Goal: Task Accomplishment & Management: Manage account settings

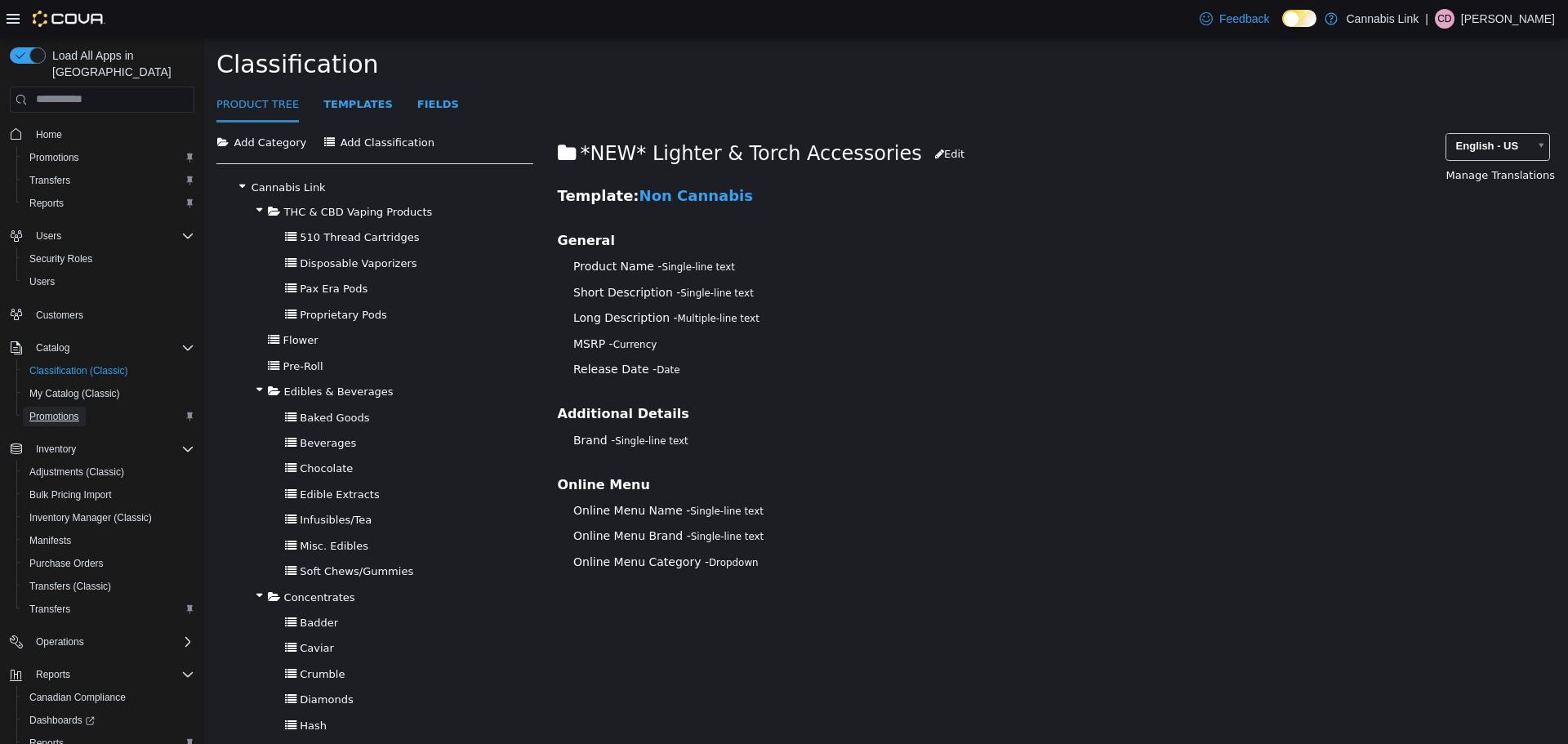
click at [70, 410] on span "Promotions" at bounding box center [54, 416] width 50 height 14
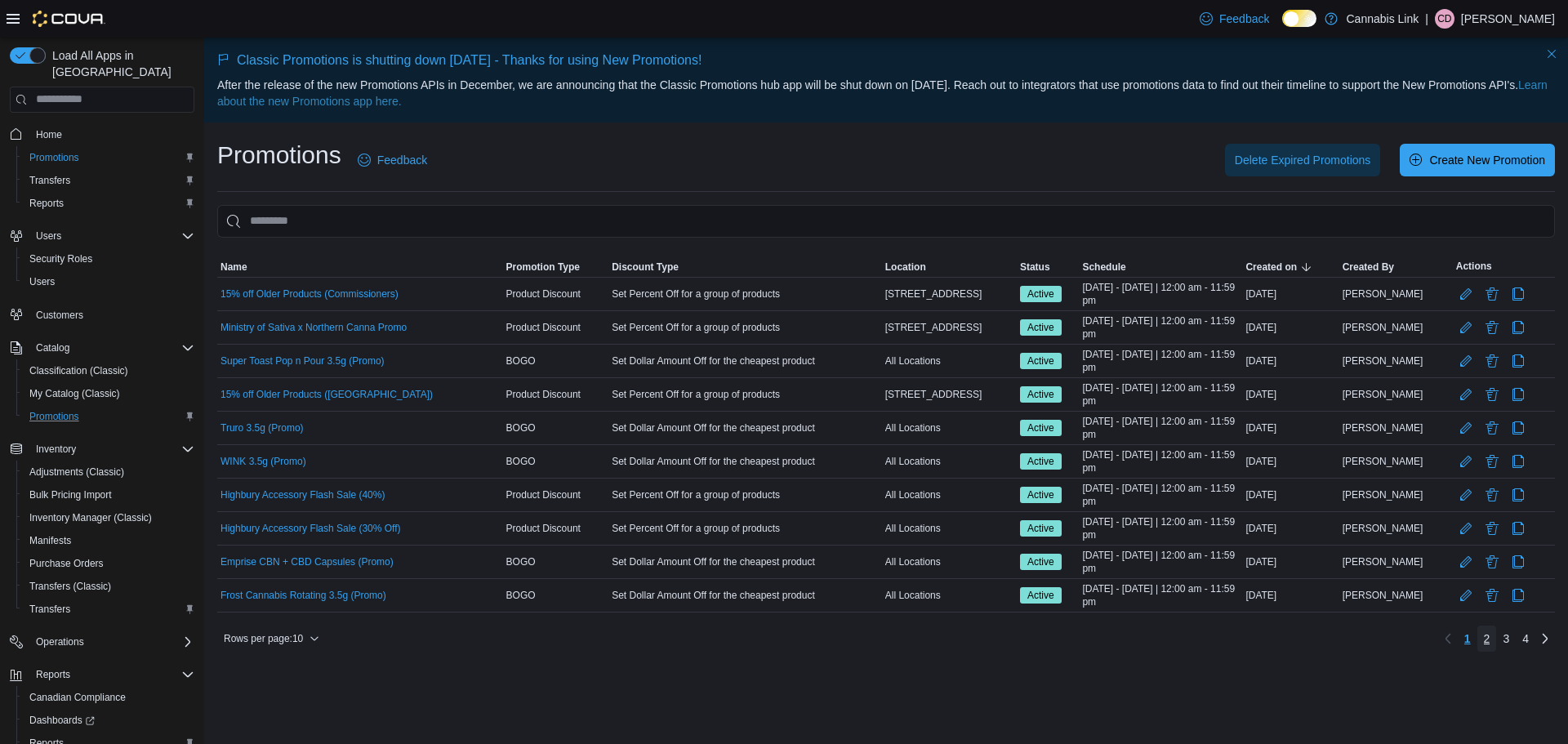
click at [1486, 635] on span "2" at bounding box center [1486, 638] width 7 height 16
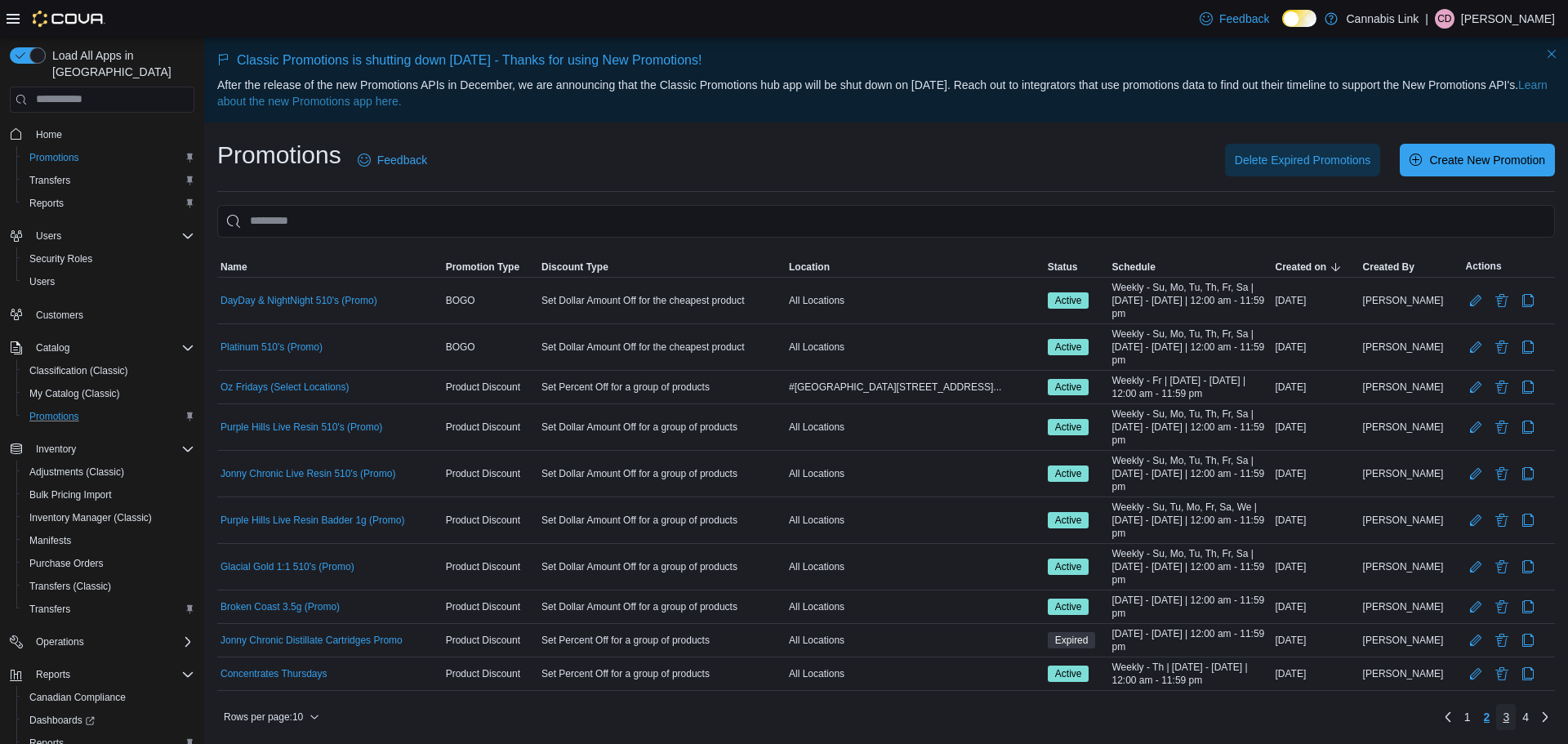
click at [1500, 714] on link "3" at bounding box center [1505, 716] width 19 height 26
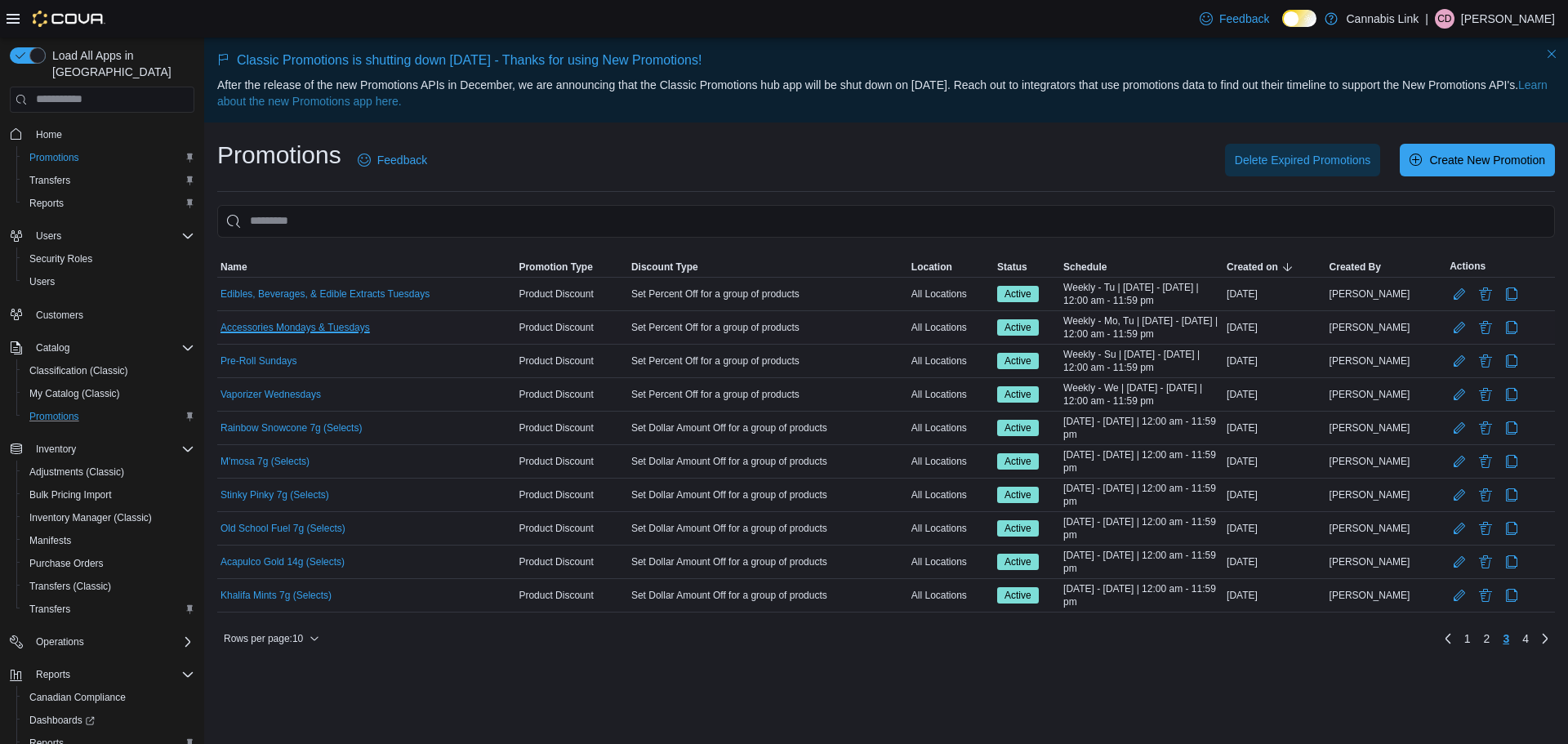
click at [343, 324] on link "Accessories Mondays & Tuesdays" at bounding box center [295, 328] width 150 height 14
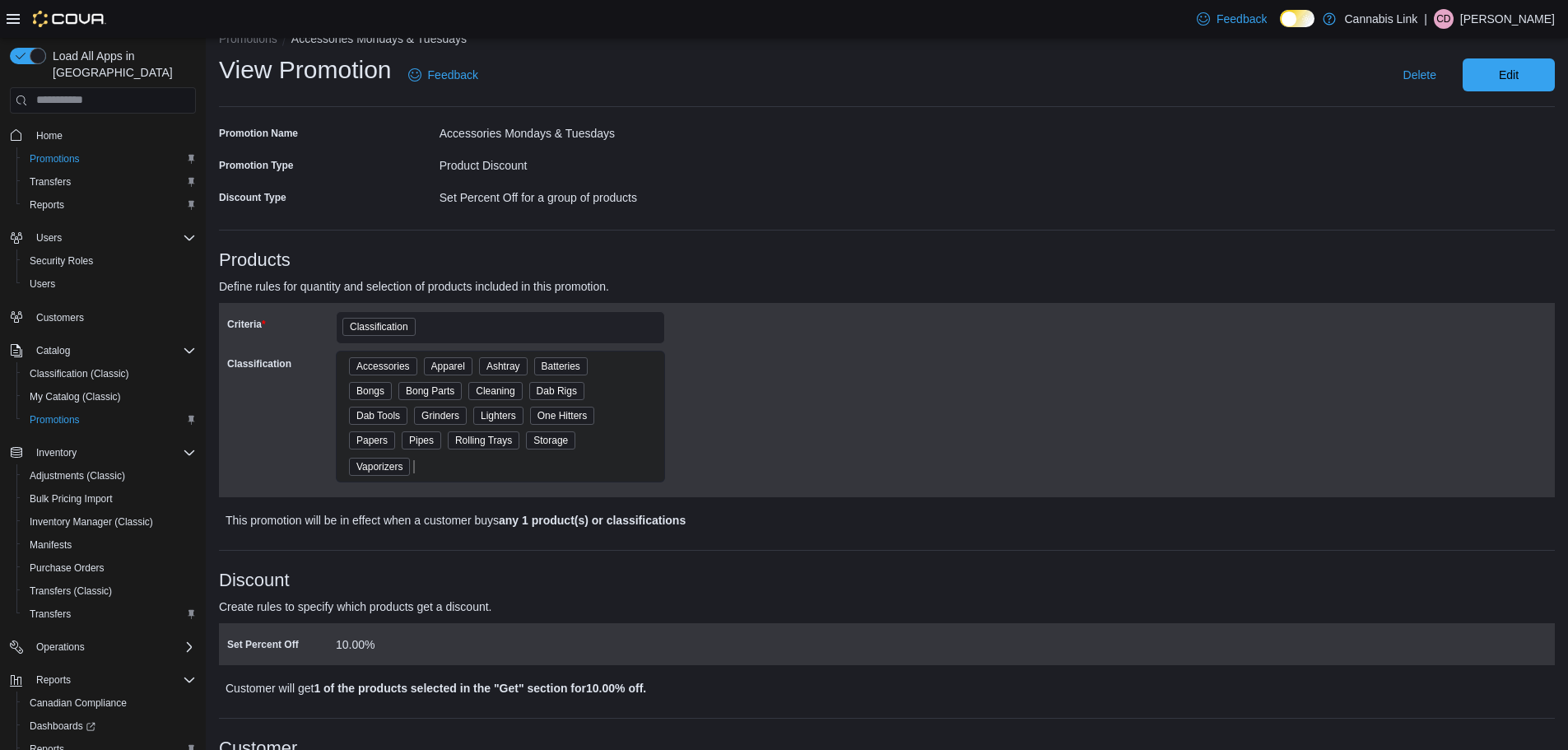
scroll to position [247, 0]
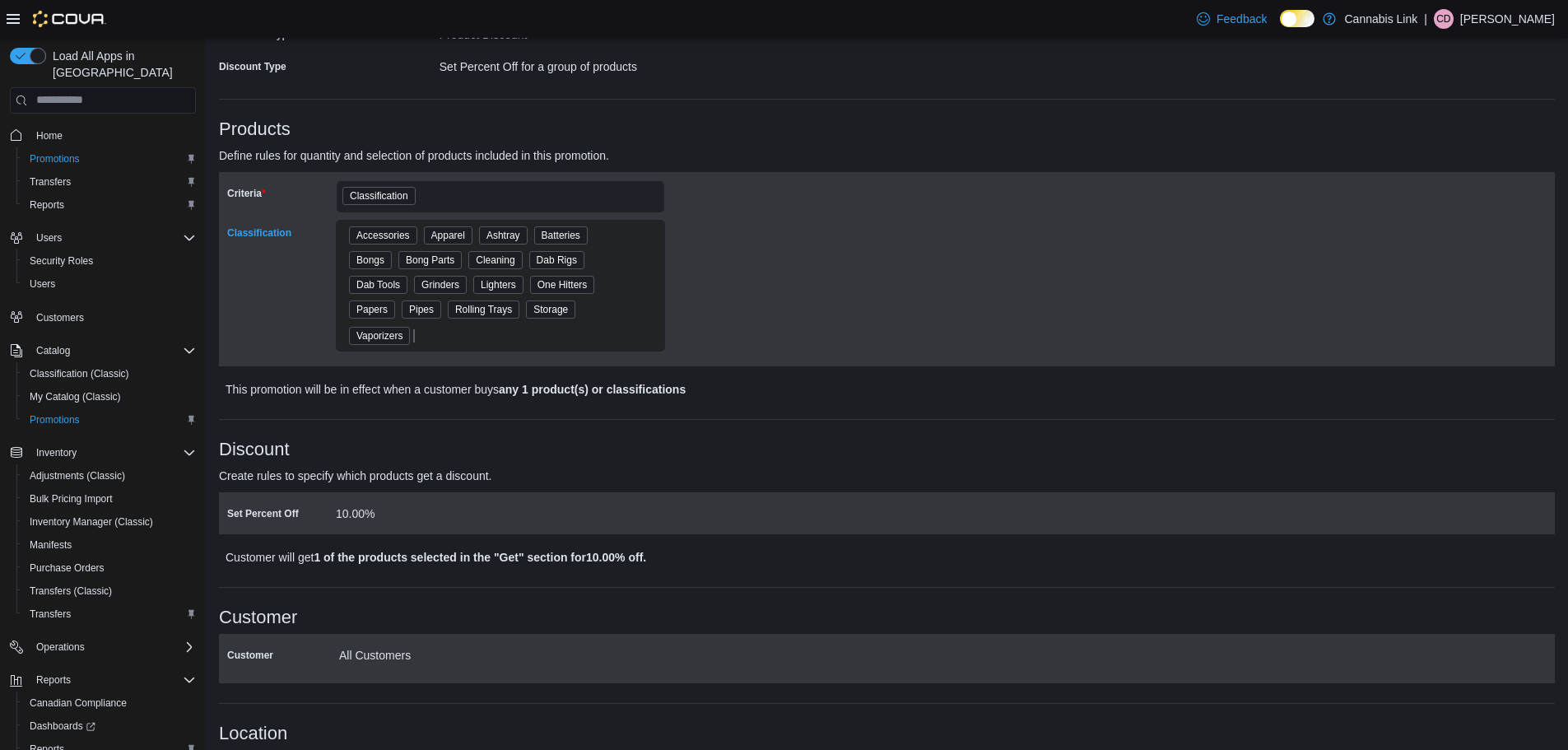
click at [638, 280] on div "Accessories Apparel Ashtray Batteries Bongs Bong Parts Cleaning Dab Rigs Dab To…" at bounding box center [501, 285] width 329 height 131
click at [596, 349] on div "Accessories Apparel Ashtray Batteries Bongs Bong Parts Cleaning Dab Rigs Dab To…" at bounding box center [501, 285] width 329 height 131
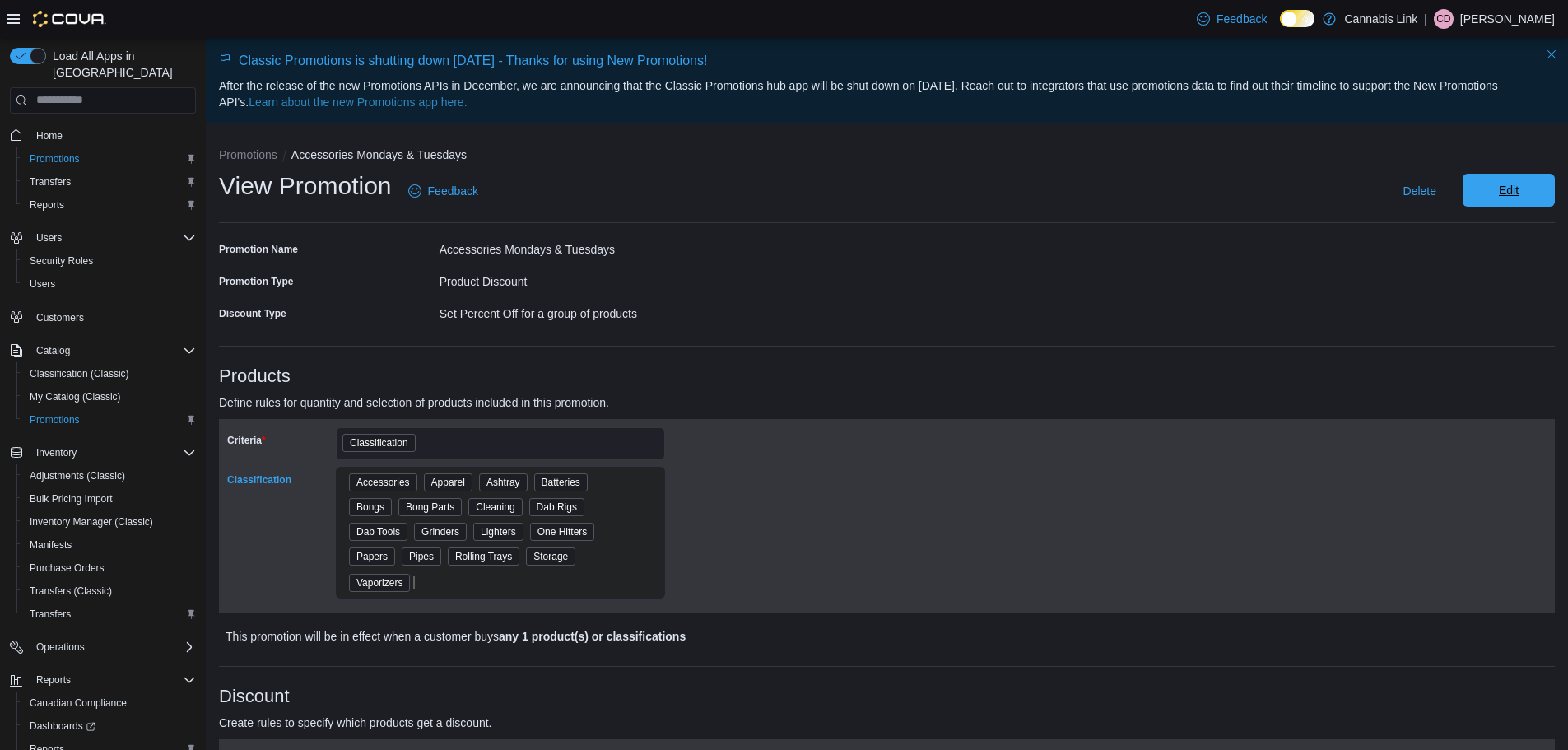
click at [1495, 188] on span "Edit" at bounding box center [1509, 190] width 72 height 33
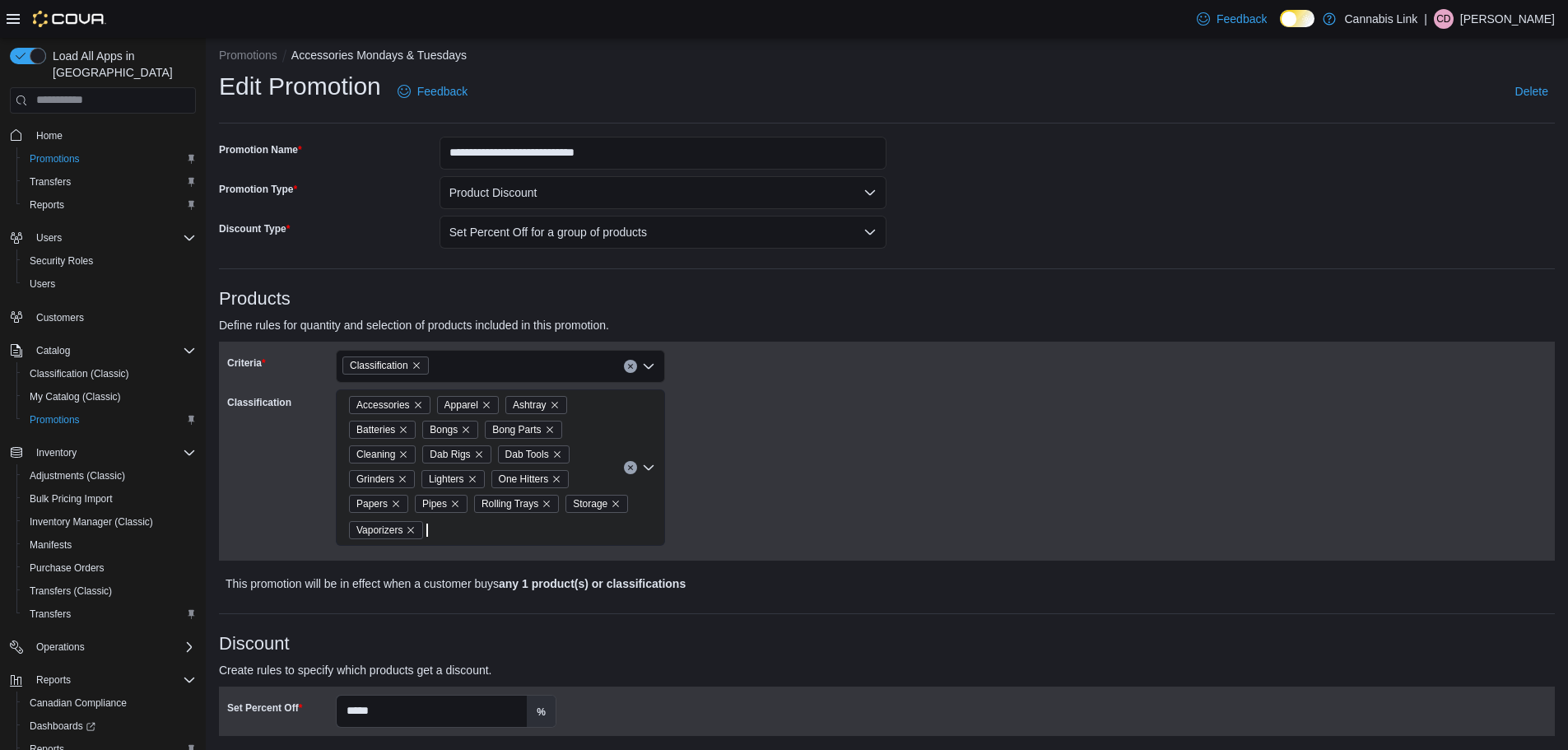
scroll to position [247, 0]
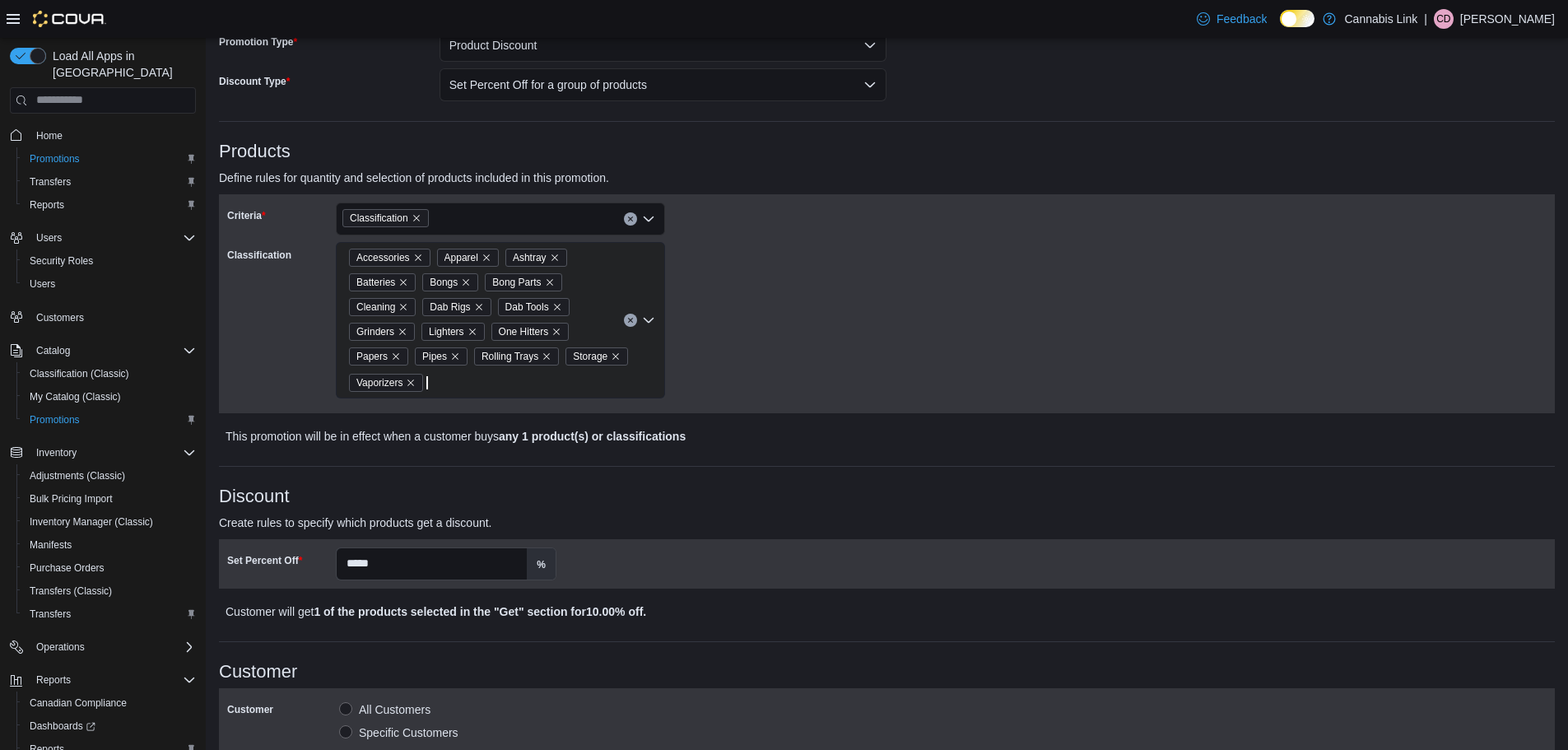
click at [555, 384] on div "Accessories Apparel Ashtray Batteries Bongs Bong Parts Cleaning Dab Rigs Dab To…" at bounding box center [501, 319] width 329 height 157
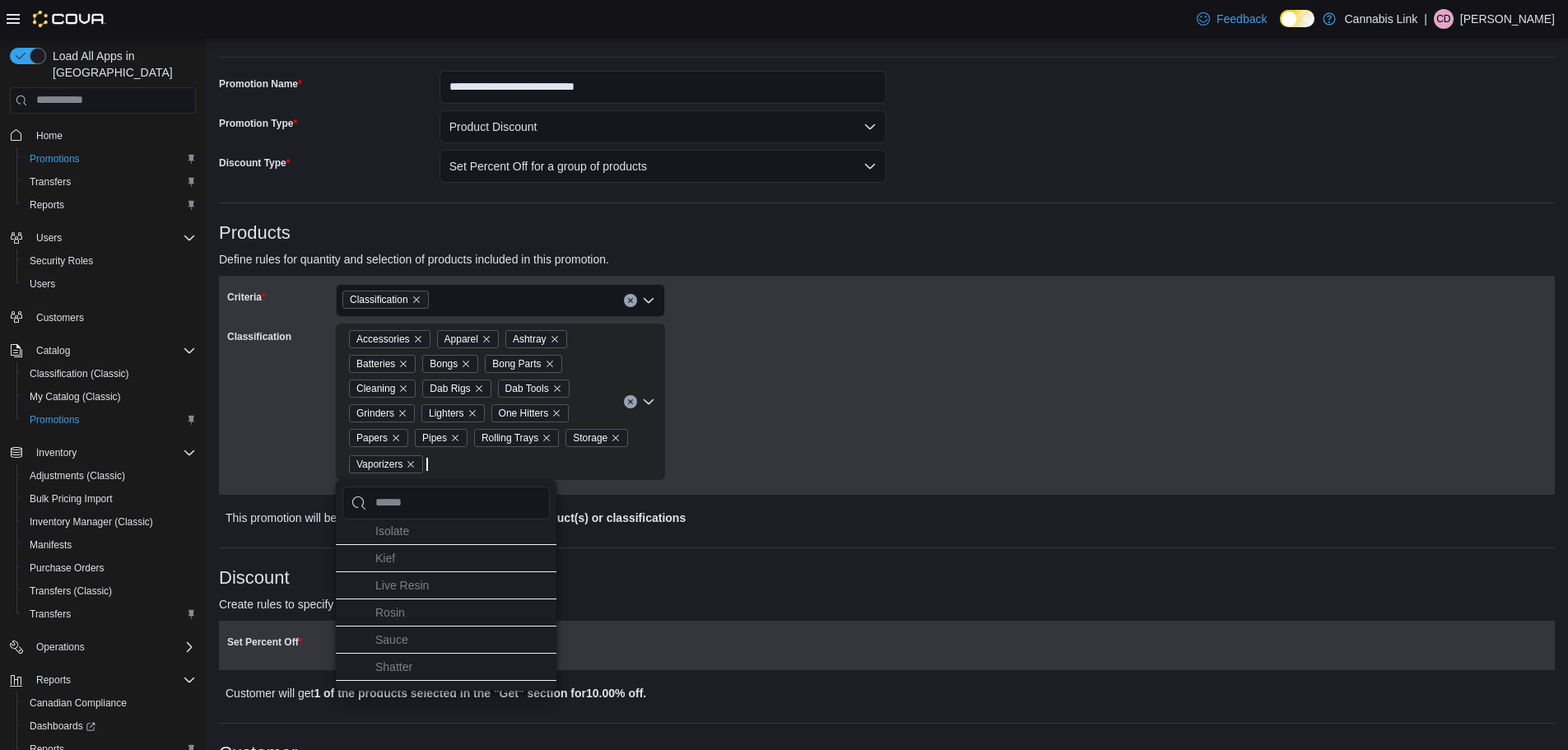
scroll to position [165, 0]
click at [540, 301] on div "Classification" at bounding box center [501, 301] width 329 height 33
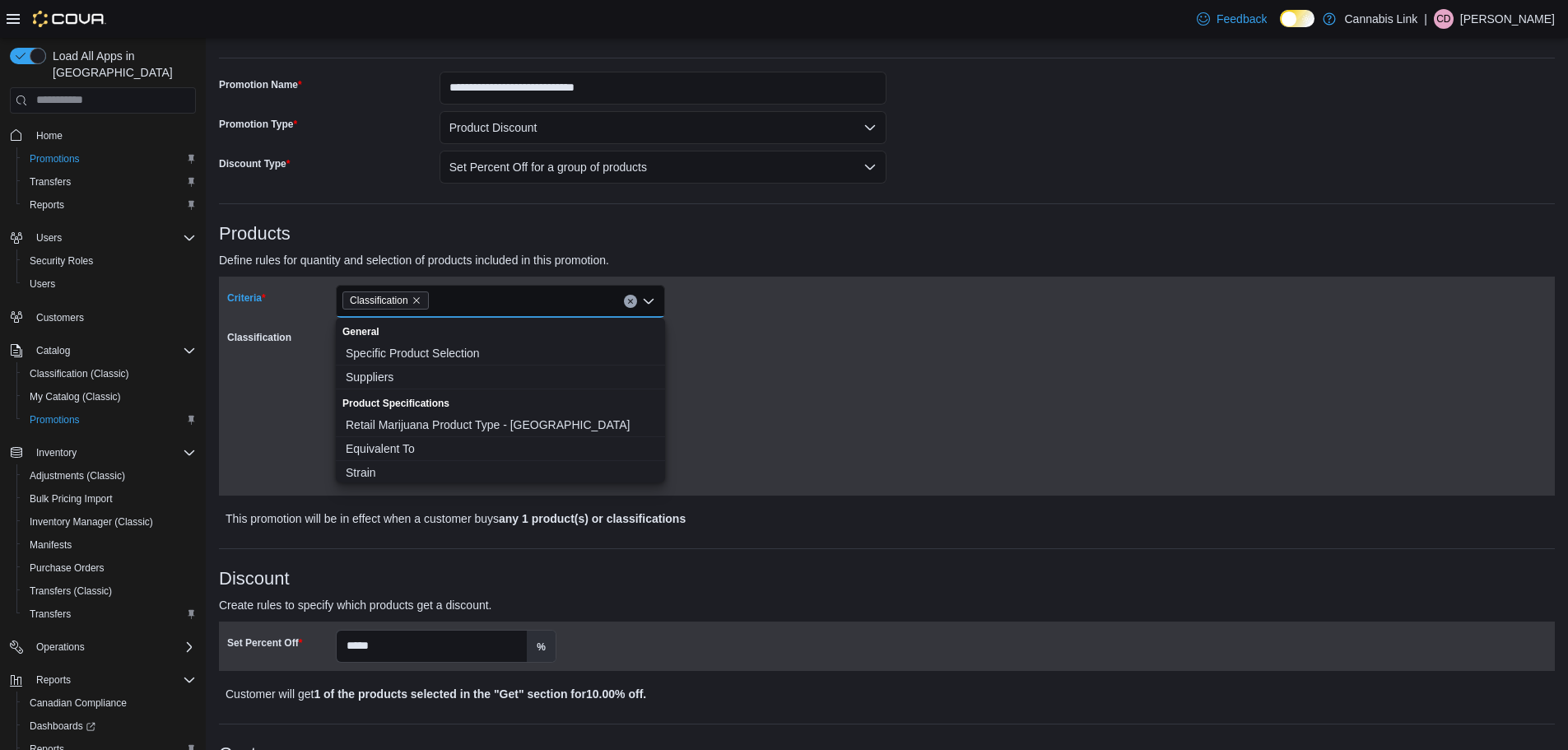
click at [805, 338] on div "Criteria Classification Combo box. Selected. Classification. Press Backspace to…" at bounding box center [557, 386] width 660 height 203
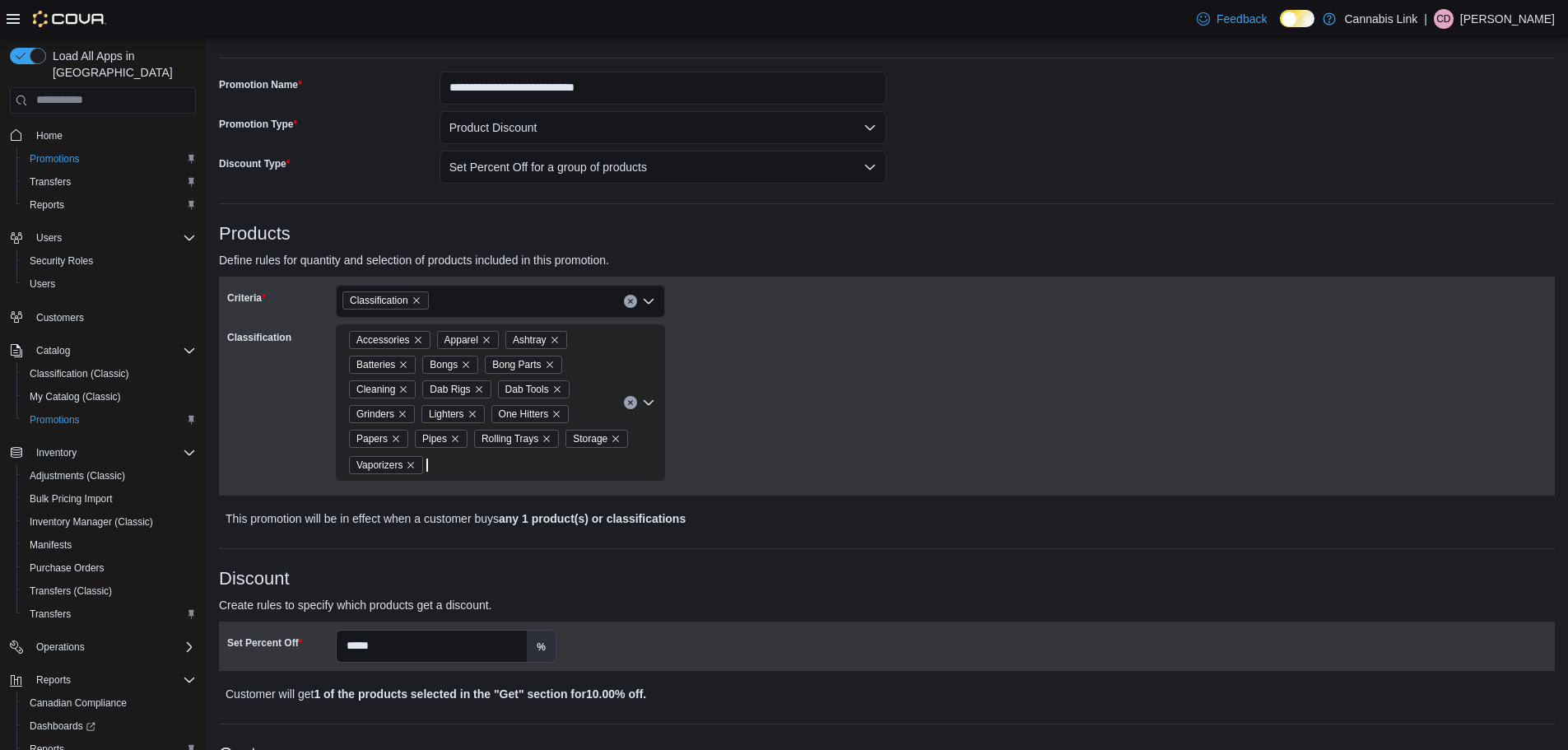
click at [567, 467] on div "Accessories Apparel Ashtray Batteries Bongs Bong Parts Cleaning Dab Rigs Dab To…" at bounding box center [501, 402] width 329 height 157
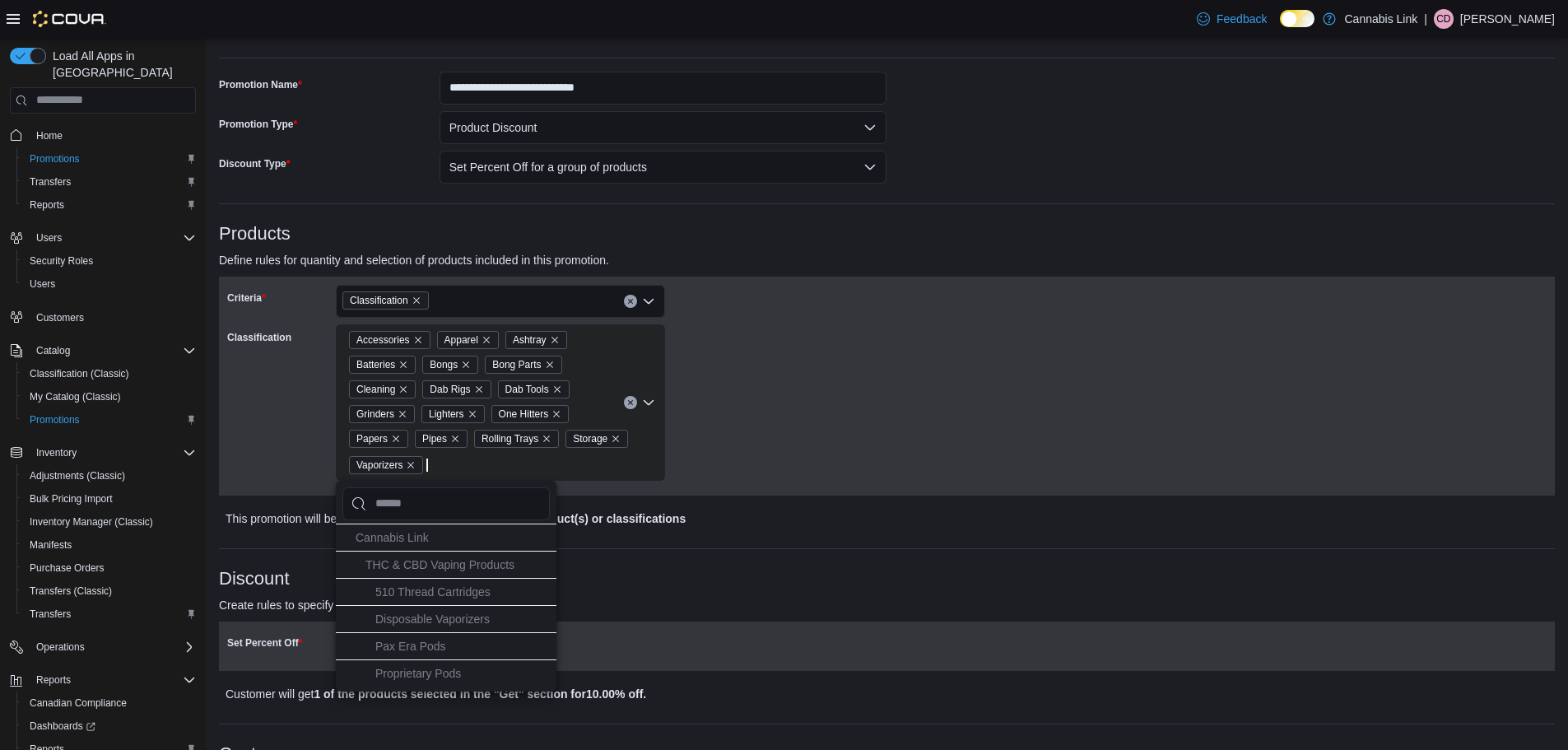
type input "*"
type input "**"
type input "***"
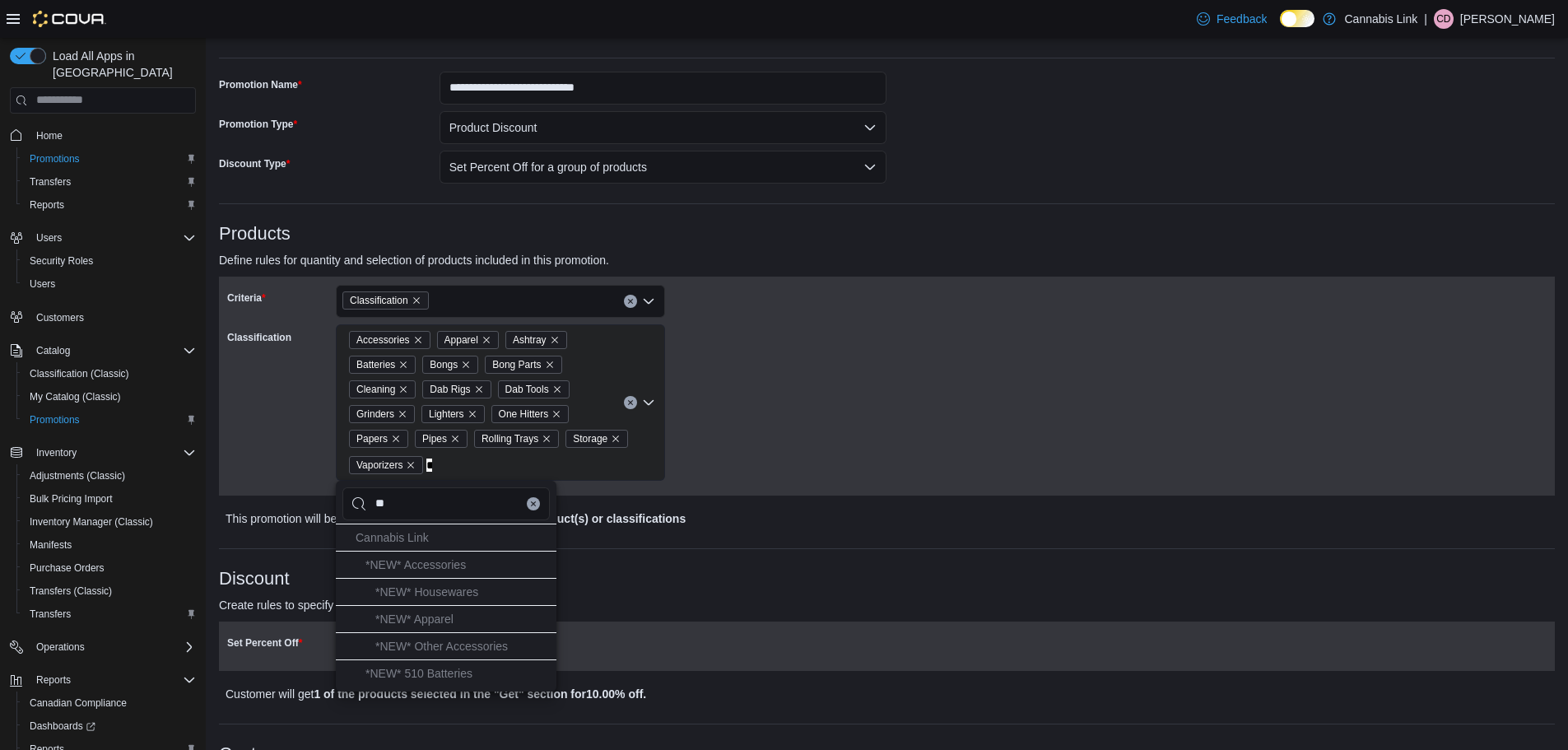
type input "***"
type input "****"
type input "*****"
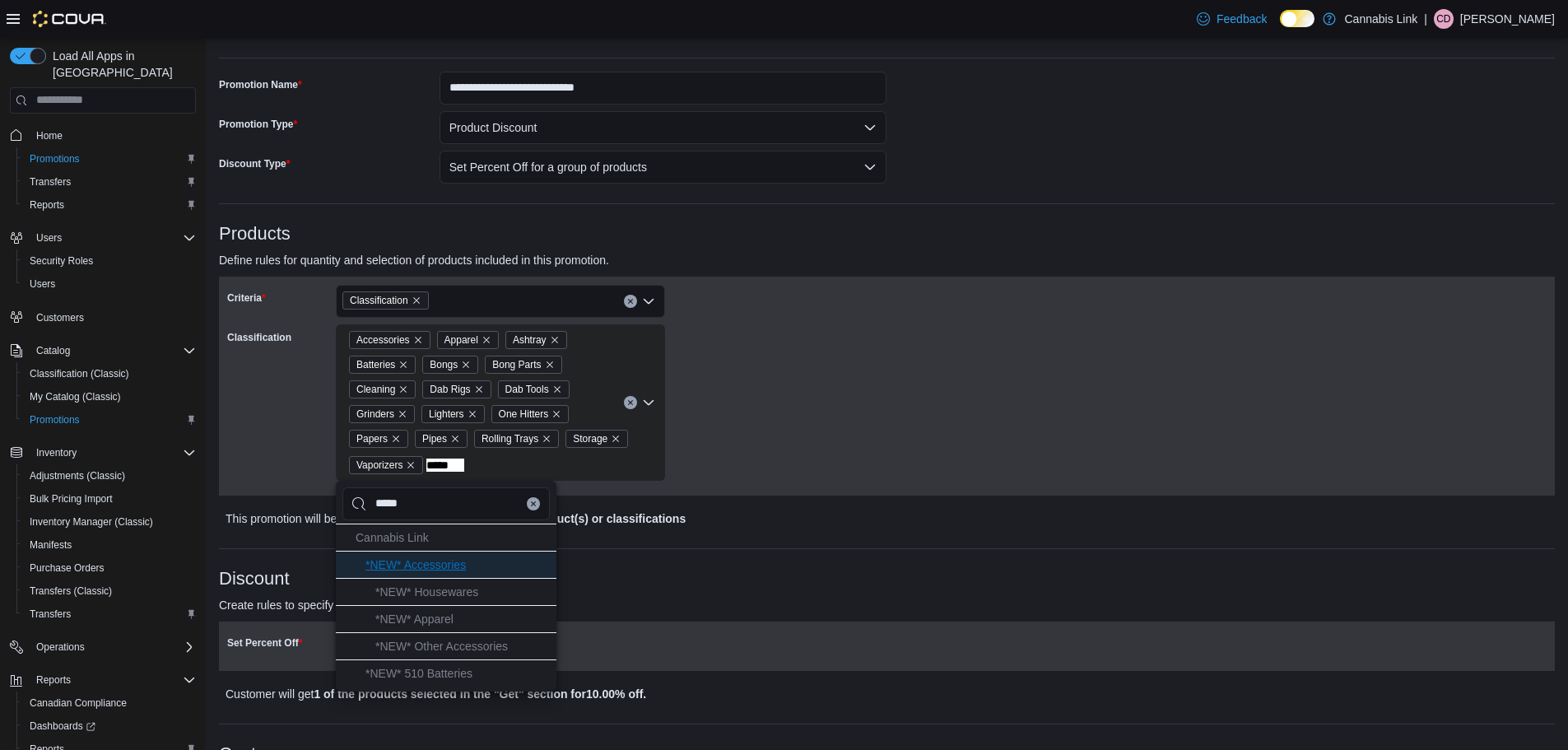
click at [483, 568] on li "*NEW* Accessories" at bounding box center [446, 564] width 220 height 27
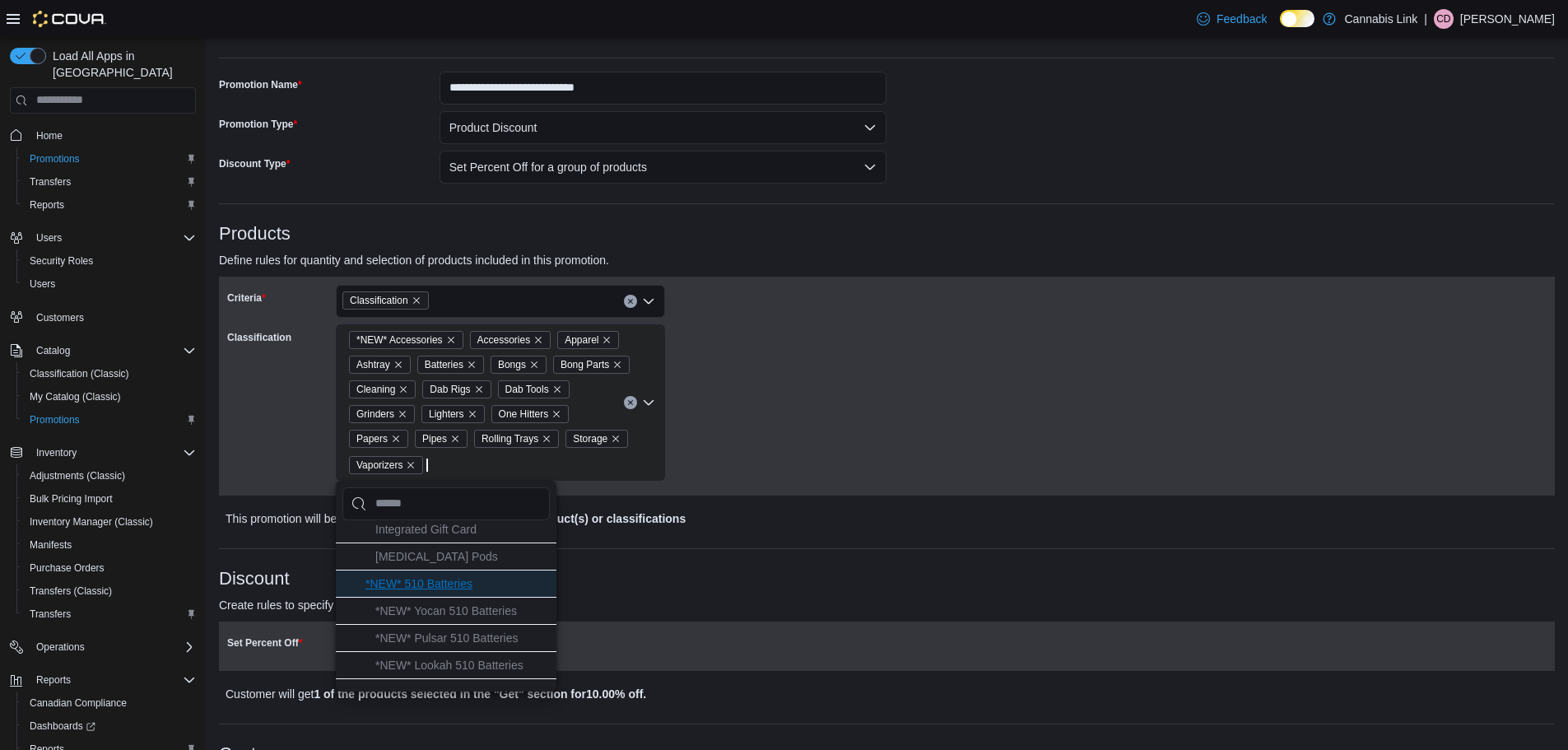
click at [493, 577] on li "*NEW* 510 Batteries" at bounding box center [446, 583] width 220 height 27
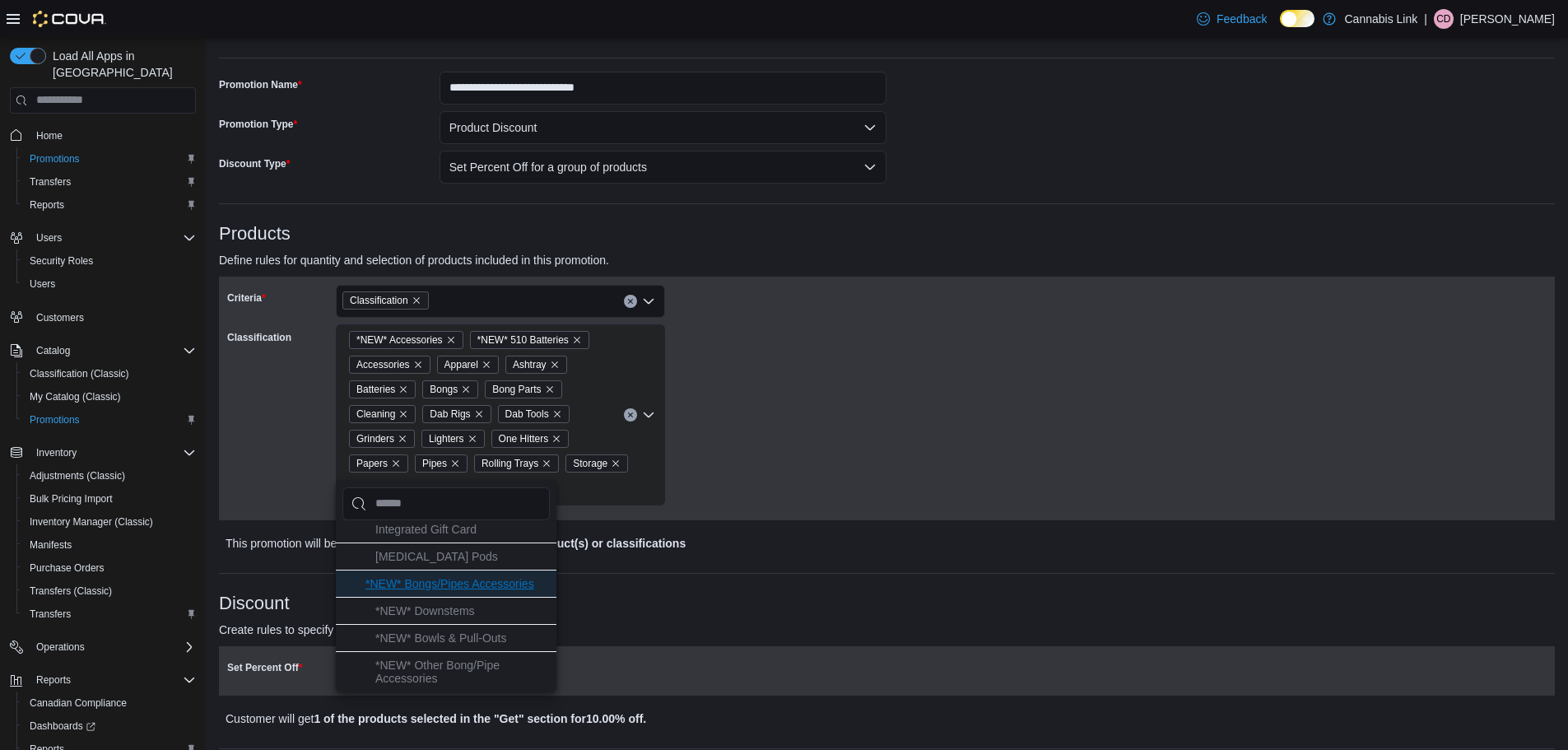
click at [532, 591] on li "*NEW* Bongs/Pipes Accessories" at bounding box center [446, 583] width 220 height 27
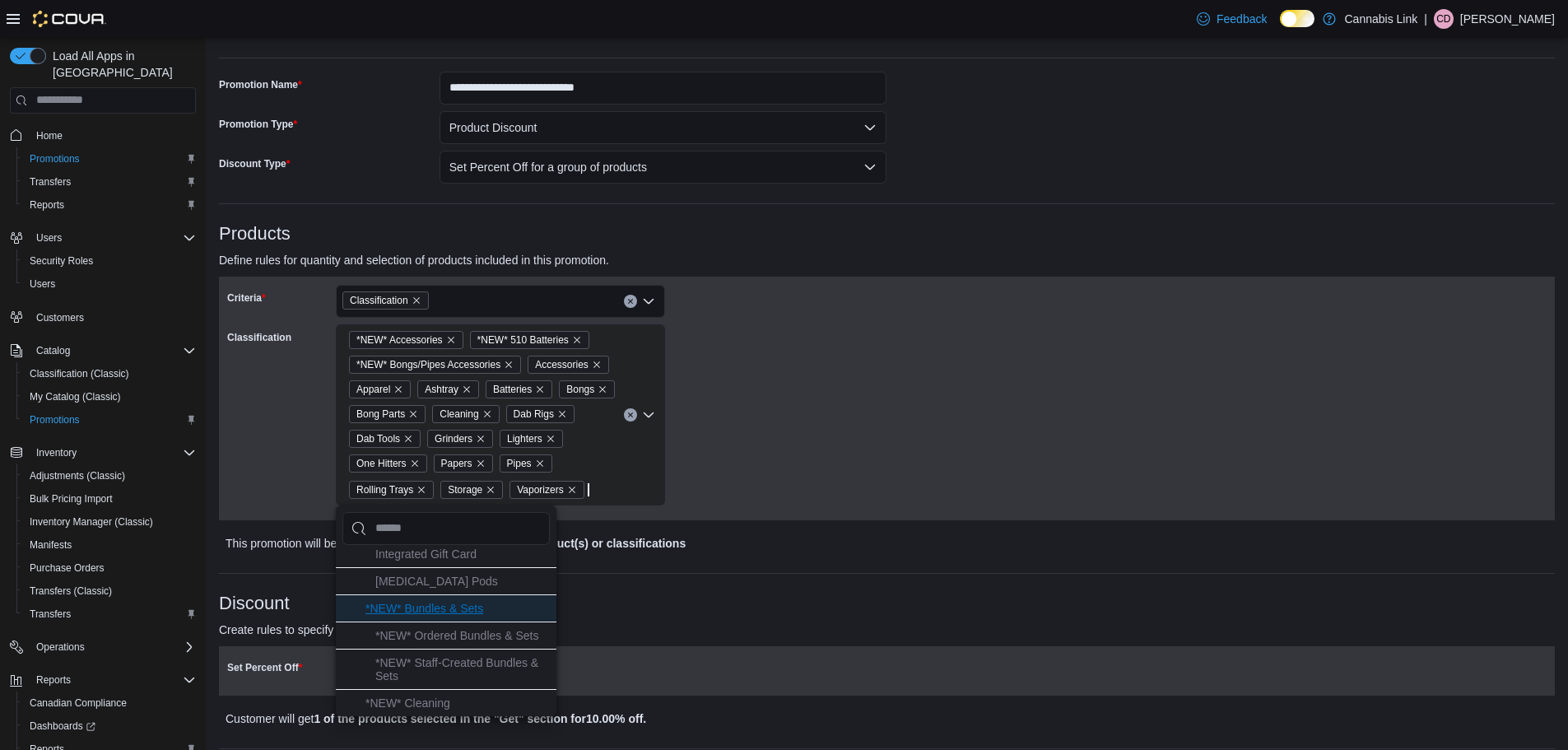
click at [518, 598] on li "*NEW* Bundles & Sets" at bounding box center [446, 608] width 220 height 27
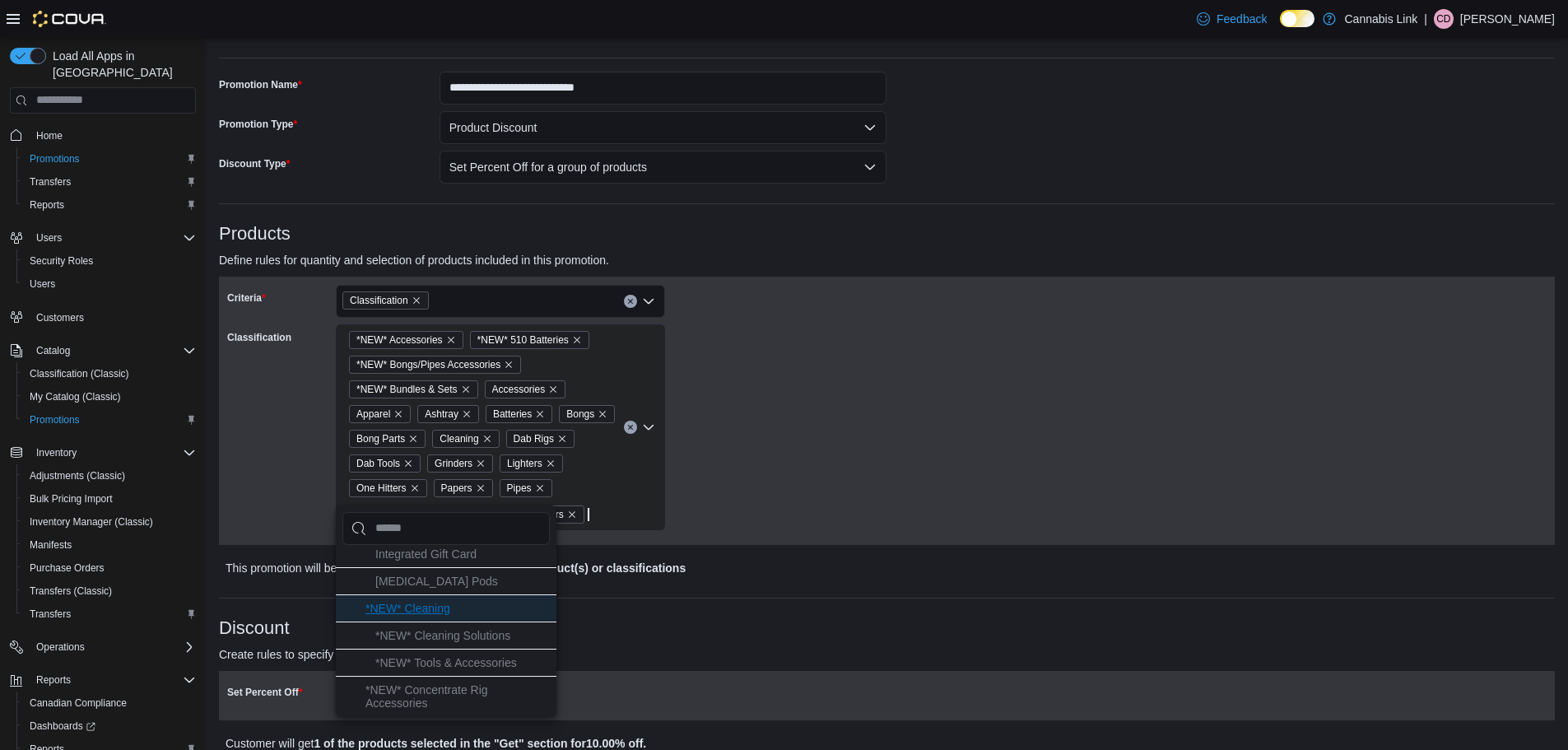
click at [516, 611] on li "*NEW* Cleaning" at bounding box center [446, 608] width 220 height 27
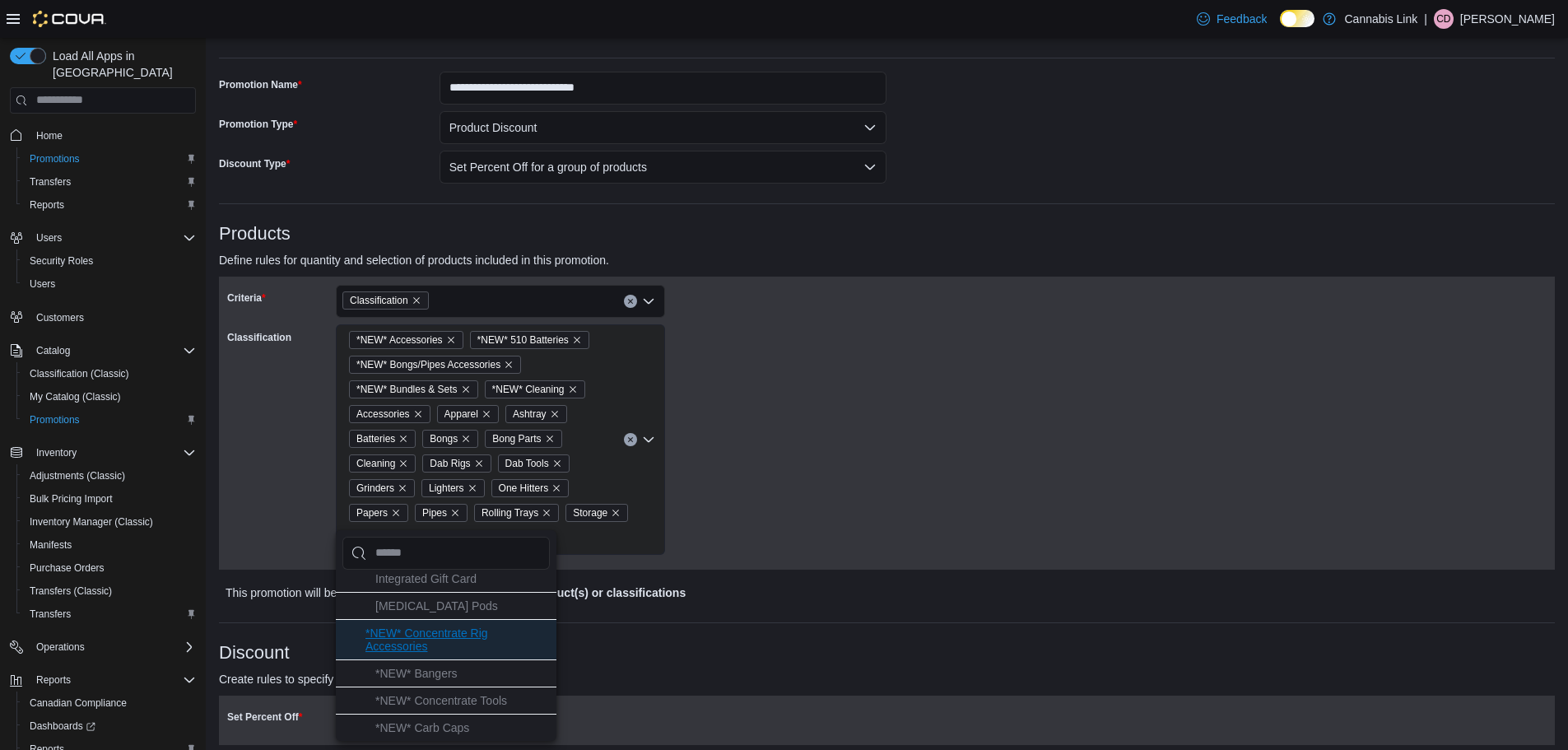
click at [511, 644] on li "*NEW* Concentrate Rig Accessories" at bounding box center [446, 638] width 220 height 40
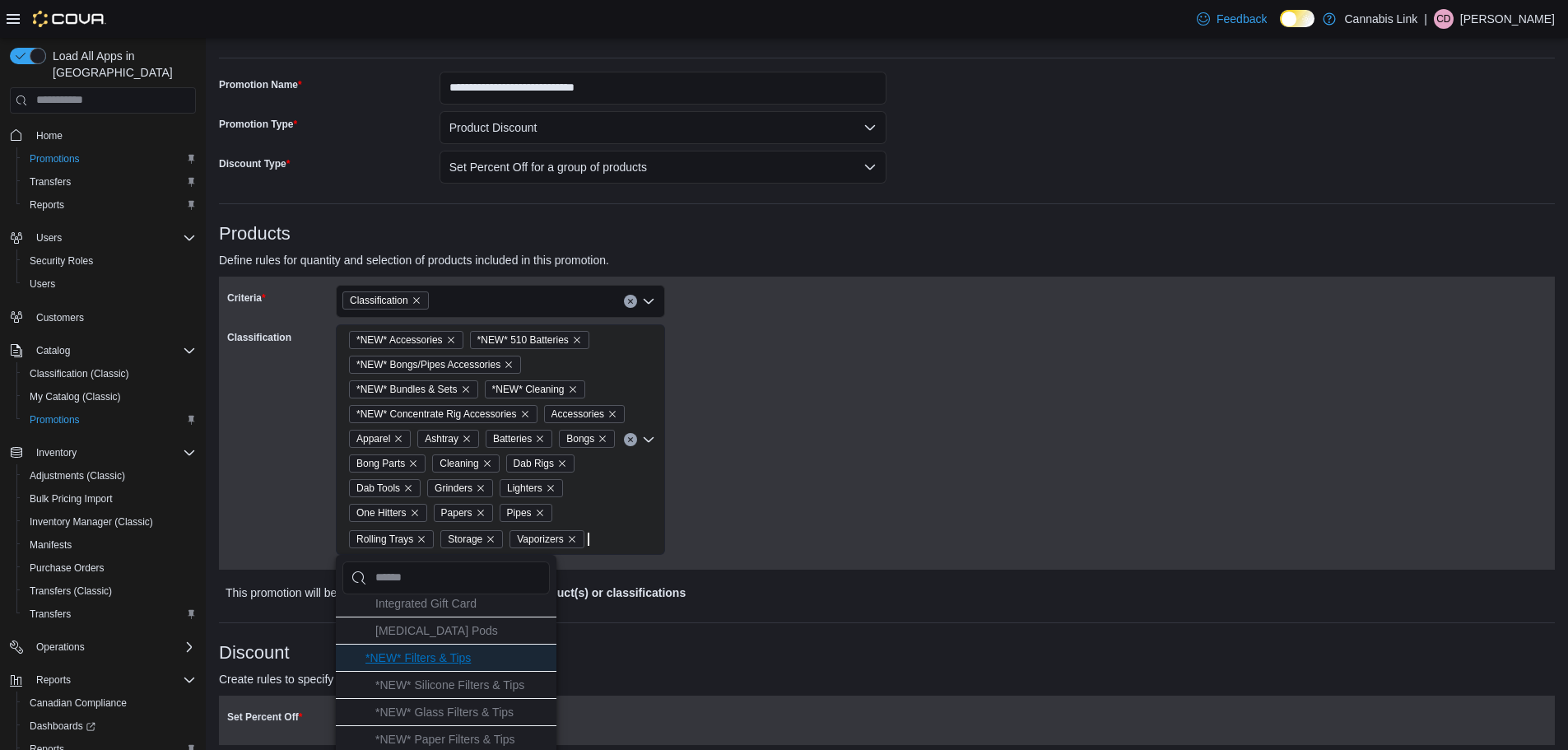
click at [511, 657] on li "*NEW* Filters & Tips" at bounding box center [446, 657] width 220 height 27
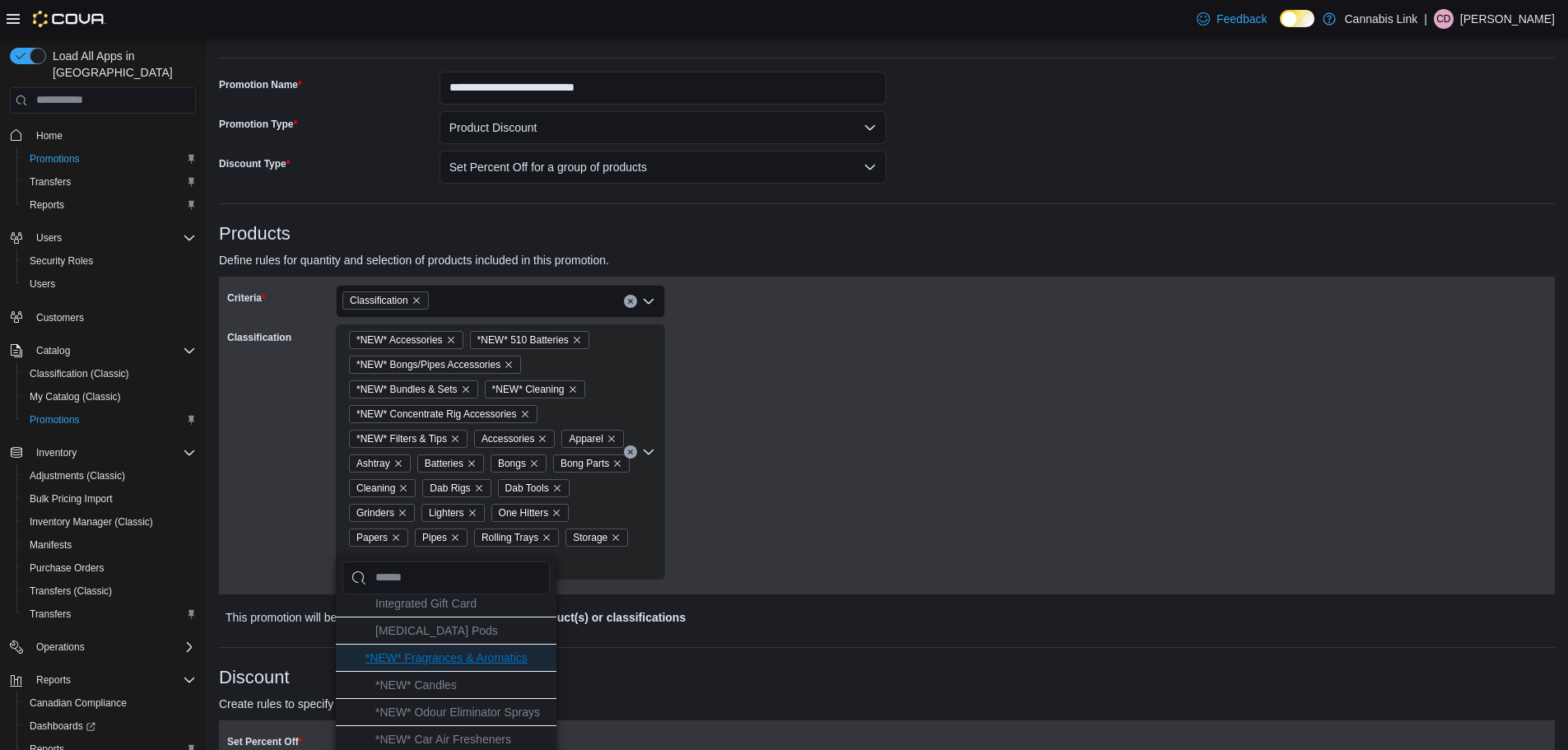
click at [511, 656] on span "*NEW* Fragrances & Aromatics" at bounding box center [446, 657] width 162 height 14
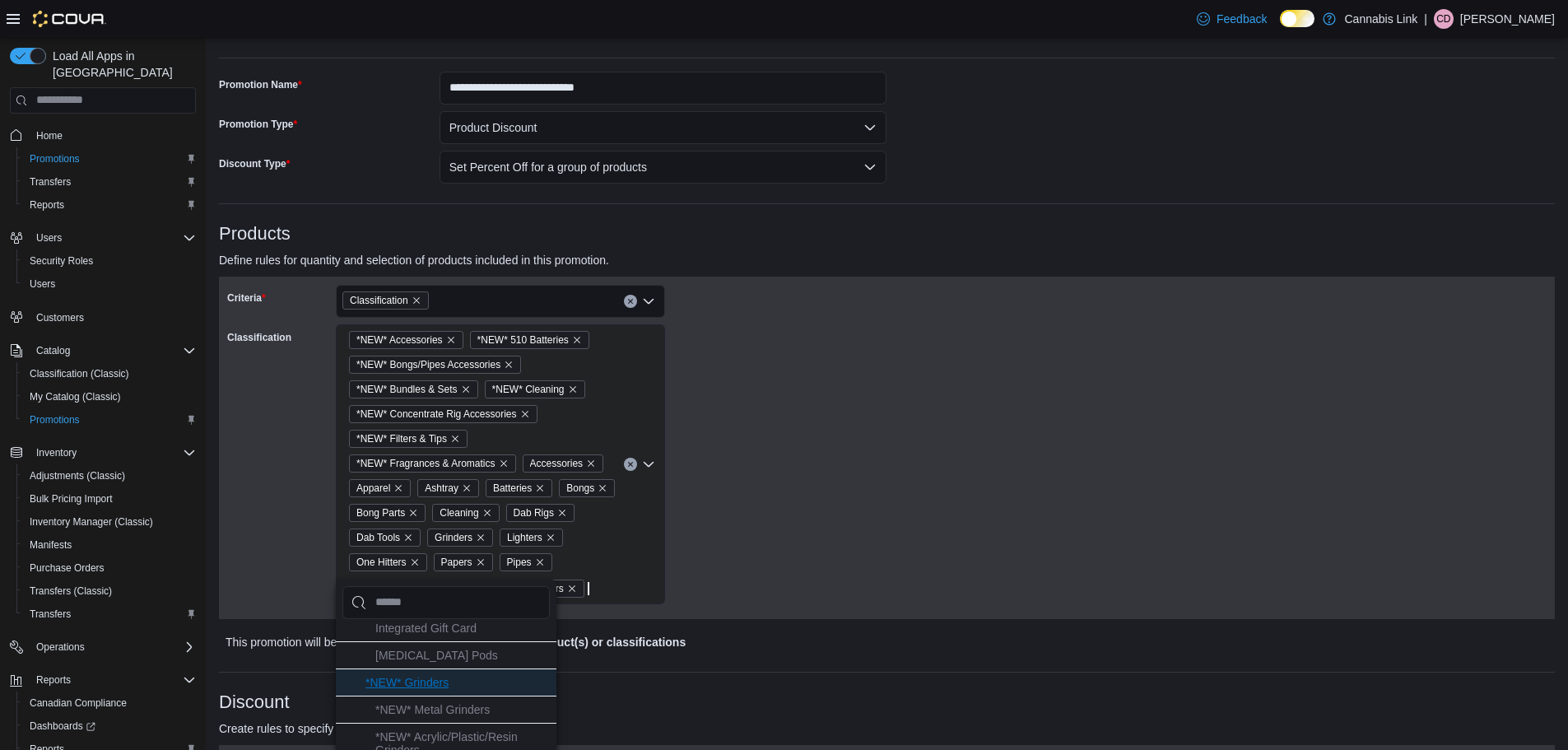
click at [505, 684] on li "*NEW* Grinders" at bounding box center [446, 682] width 220 height 27
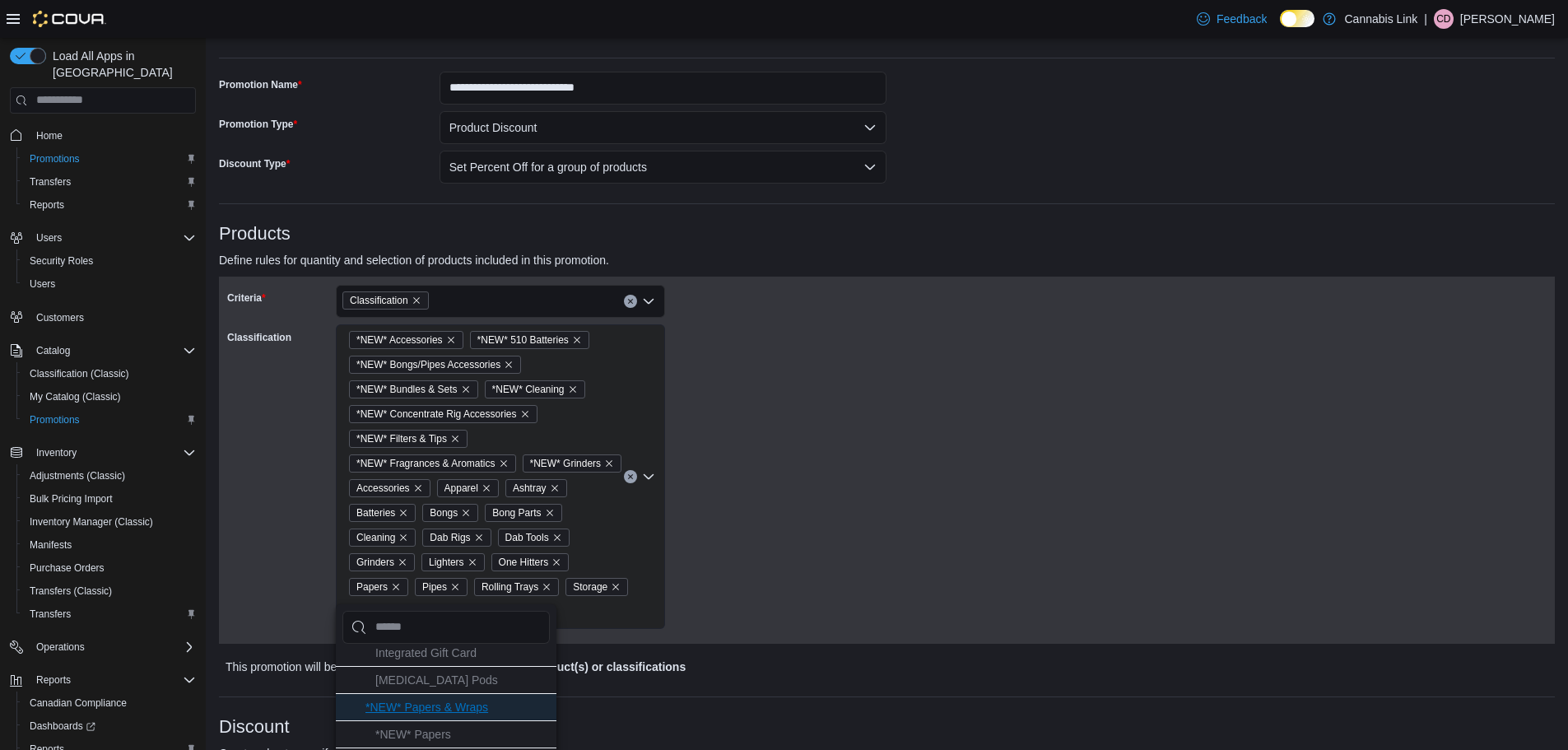
click at [508, 699] on li "*NEW* Papers & Wraps" at bounding box center [446, 707] width 220 height 27
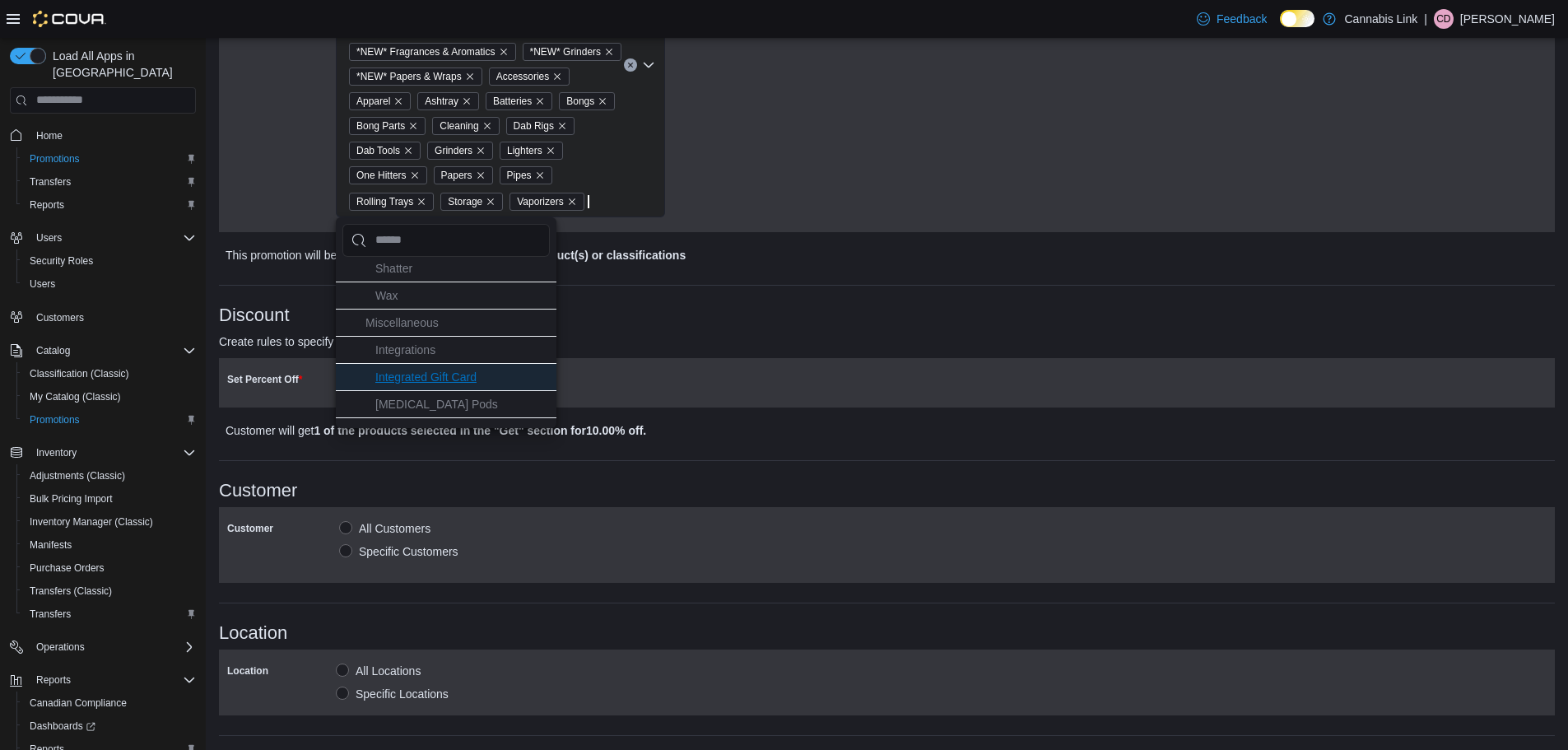
scroll to position [741, 0]
click at [532, 405] on li "Rolling & Pre-Roll Accessories" at bounding box center [446, 402] width 220 height 27
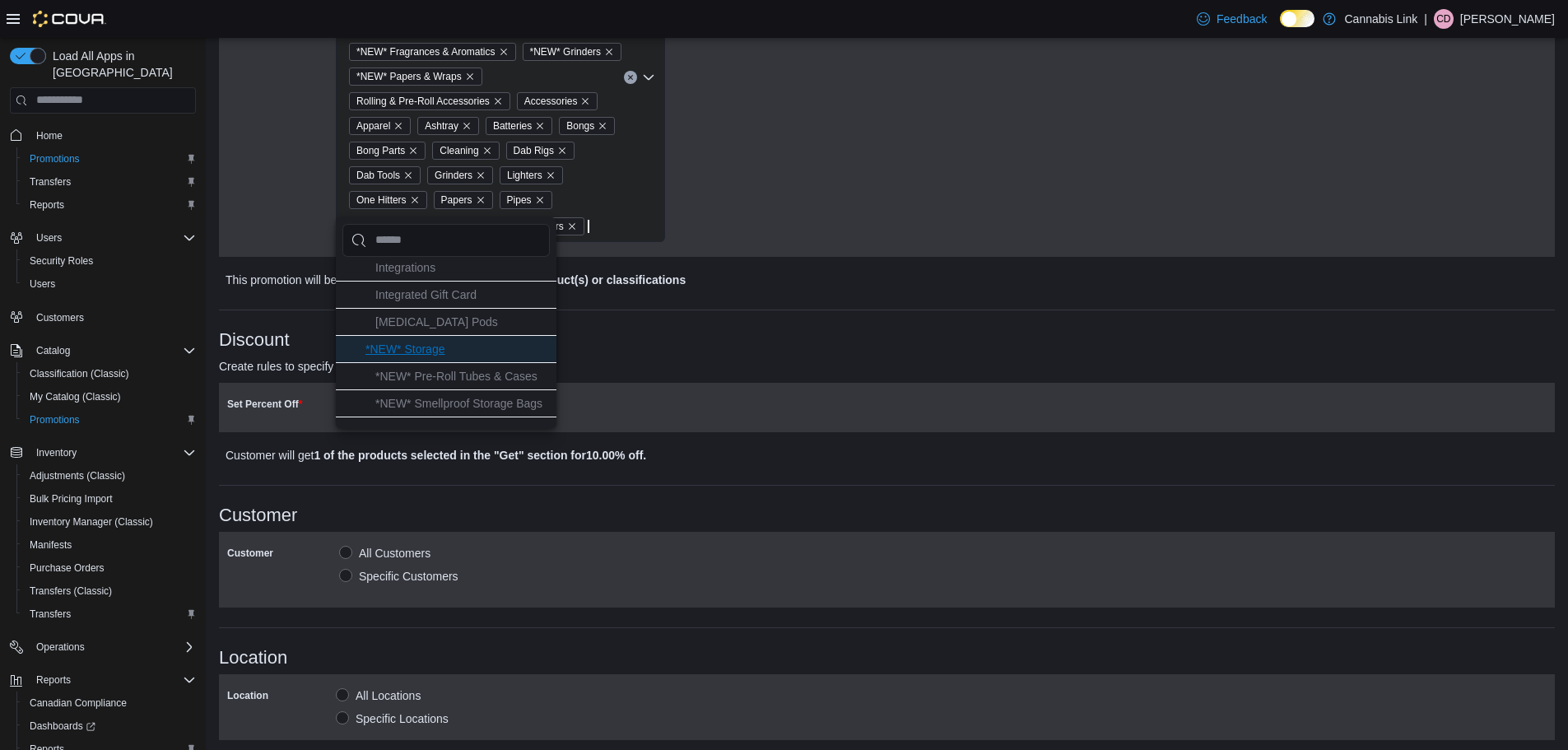
scroll to position [823, 0]
click at [508, 319] on li "*NEW* Storage" at bounding box center [446, 319] width 220 height 27
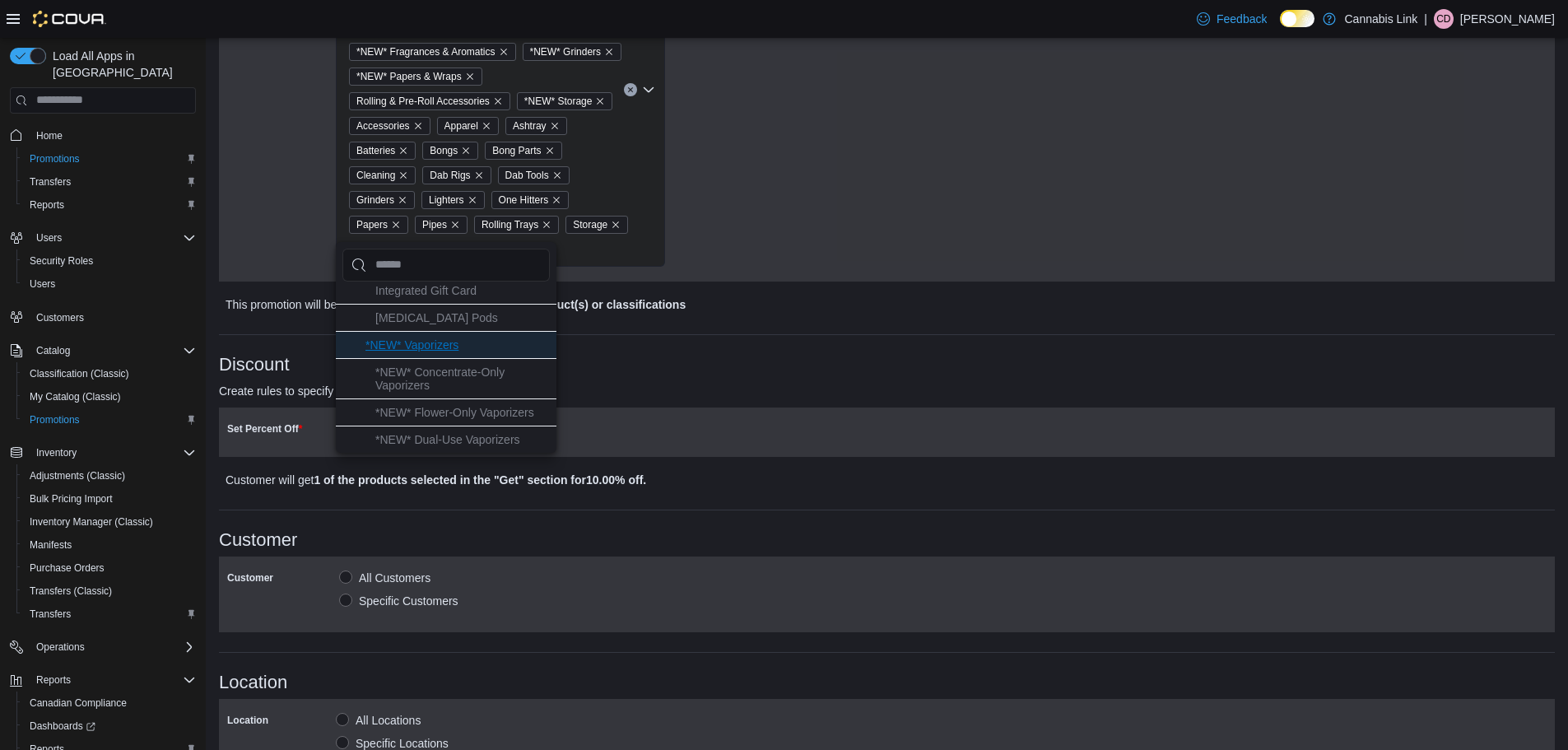
click at [518, 348] on li "*NEW* Vaporizers" at bounding box center [446, 345] width 220 height 27
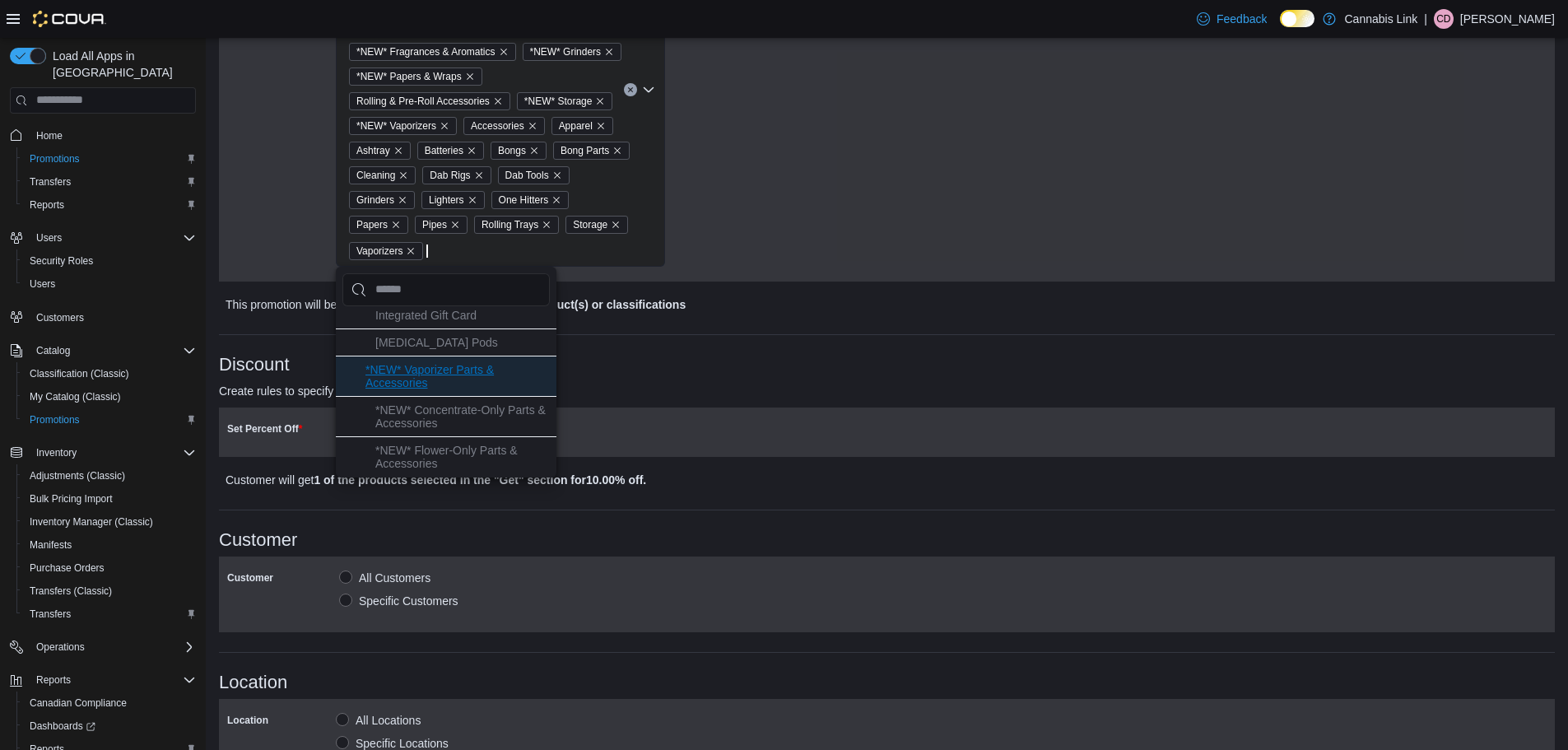
click at [517, 369] on li "*NEW* Vaporizer Parts & Accessories" at bounding box center [446, 375] width 220 height 40
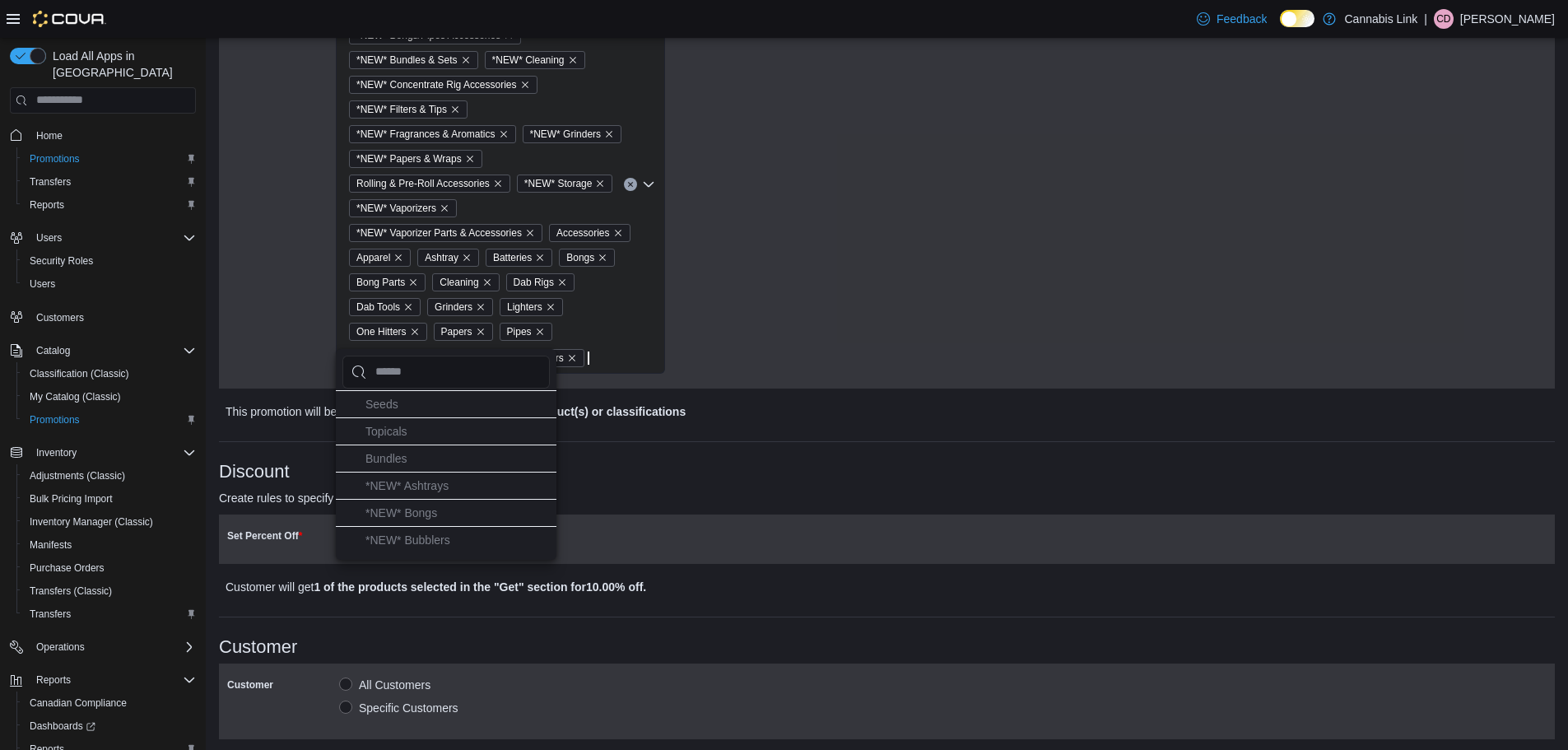
scroll to position [988, 0]
click at [496, 500] on li "*NEW* Ashtrays" at bounding box center [446, 505] width 220 height 27
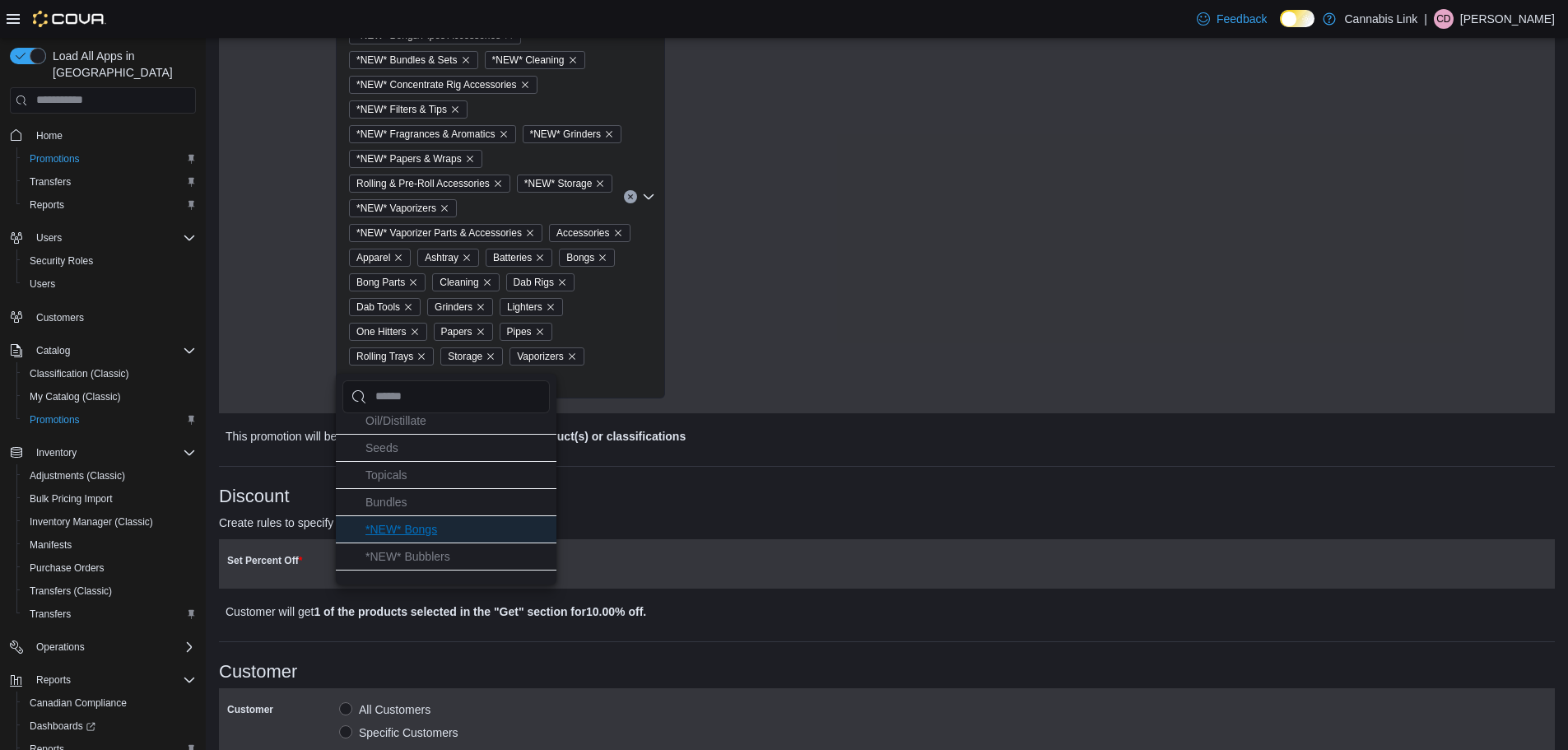
click at [494, 527] on li "*NEW* Bongs" at bounding box center [446, 529] width 220 height 27
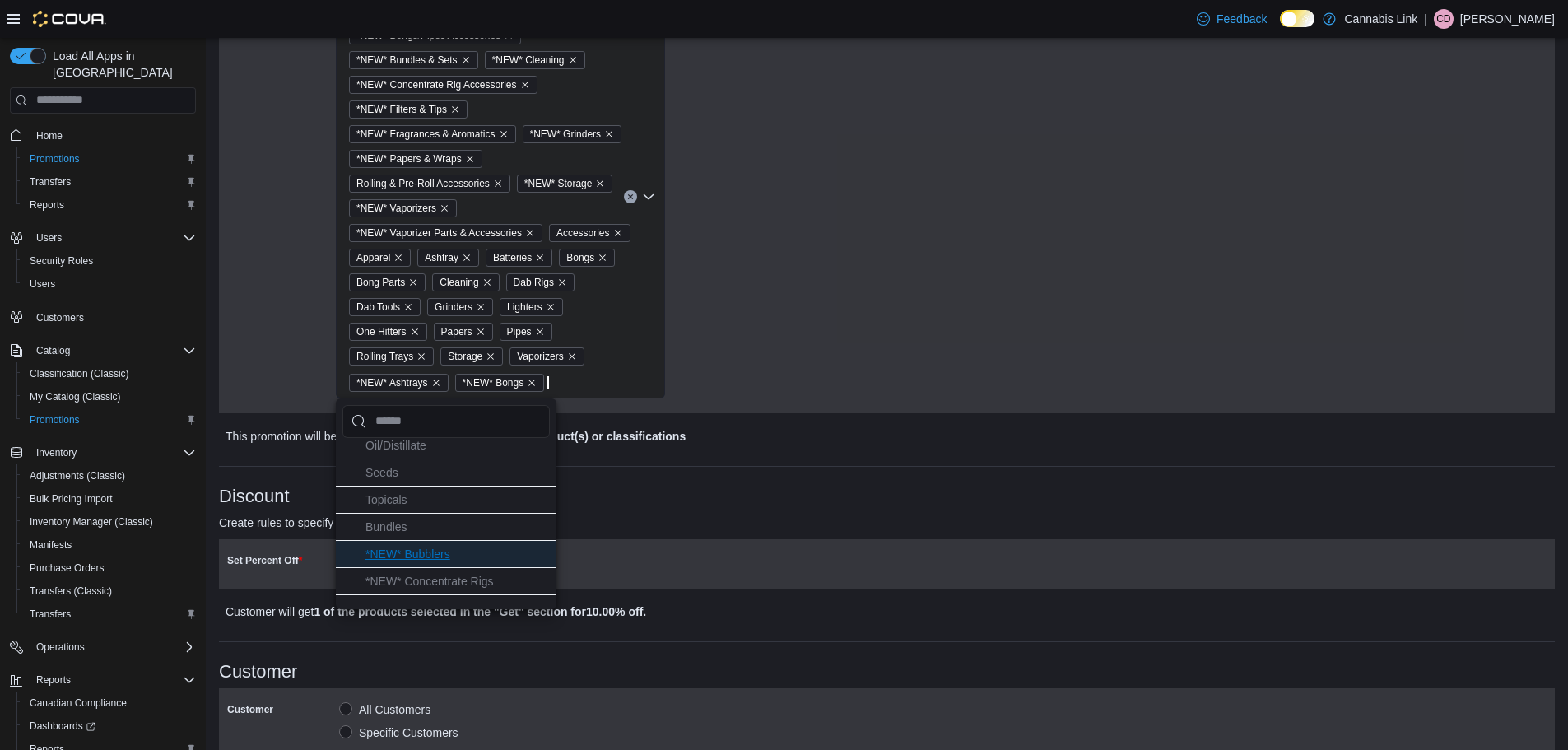
click at [494, 551] on li "*NEW* Bubblers" at bounding box center [446, 553] width 220 height 27
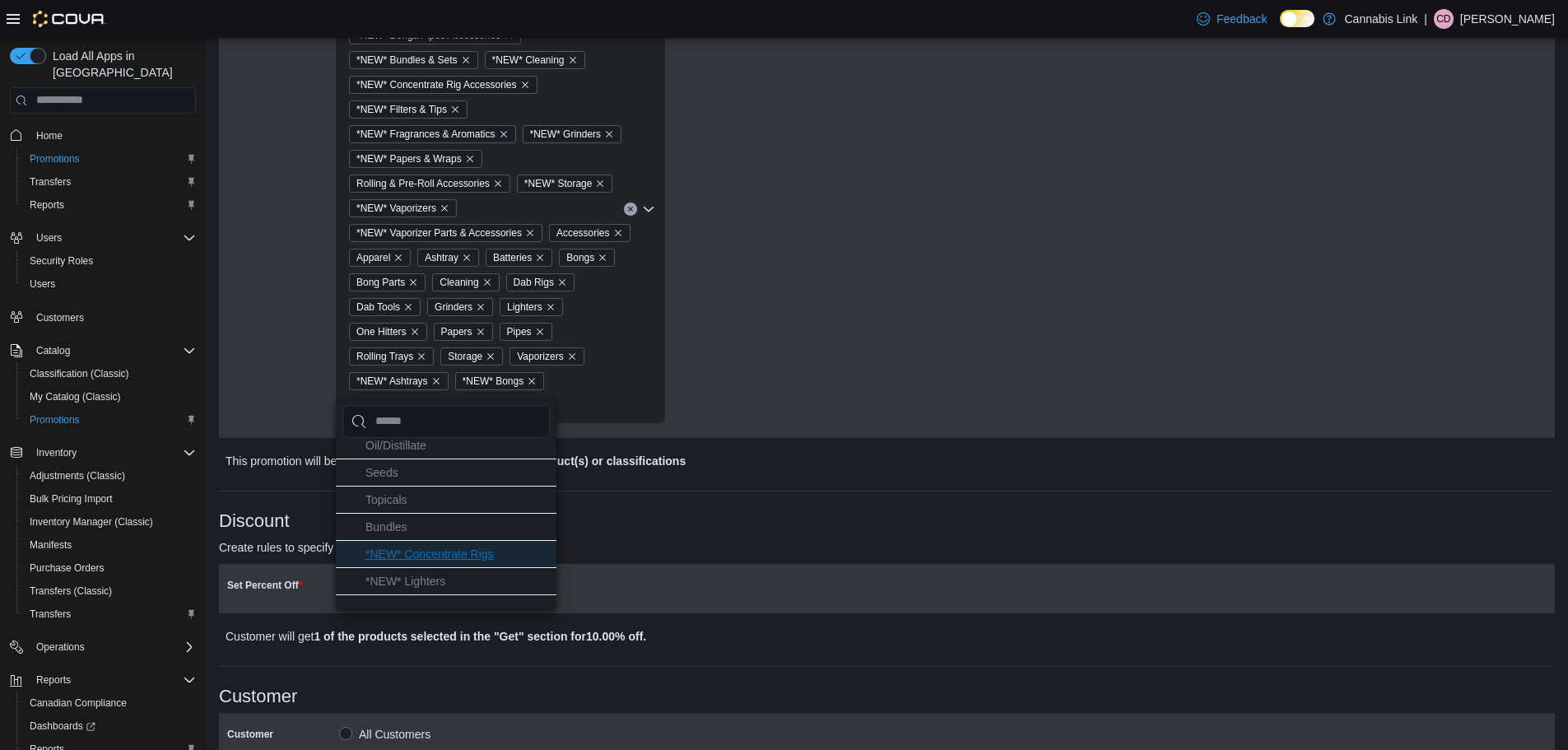
click at [518, 552] on li "*NEW* Concentrate Rigs" at bounding box center [446, 553] width 220 height 27
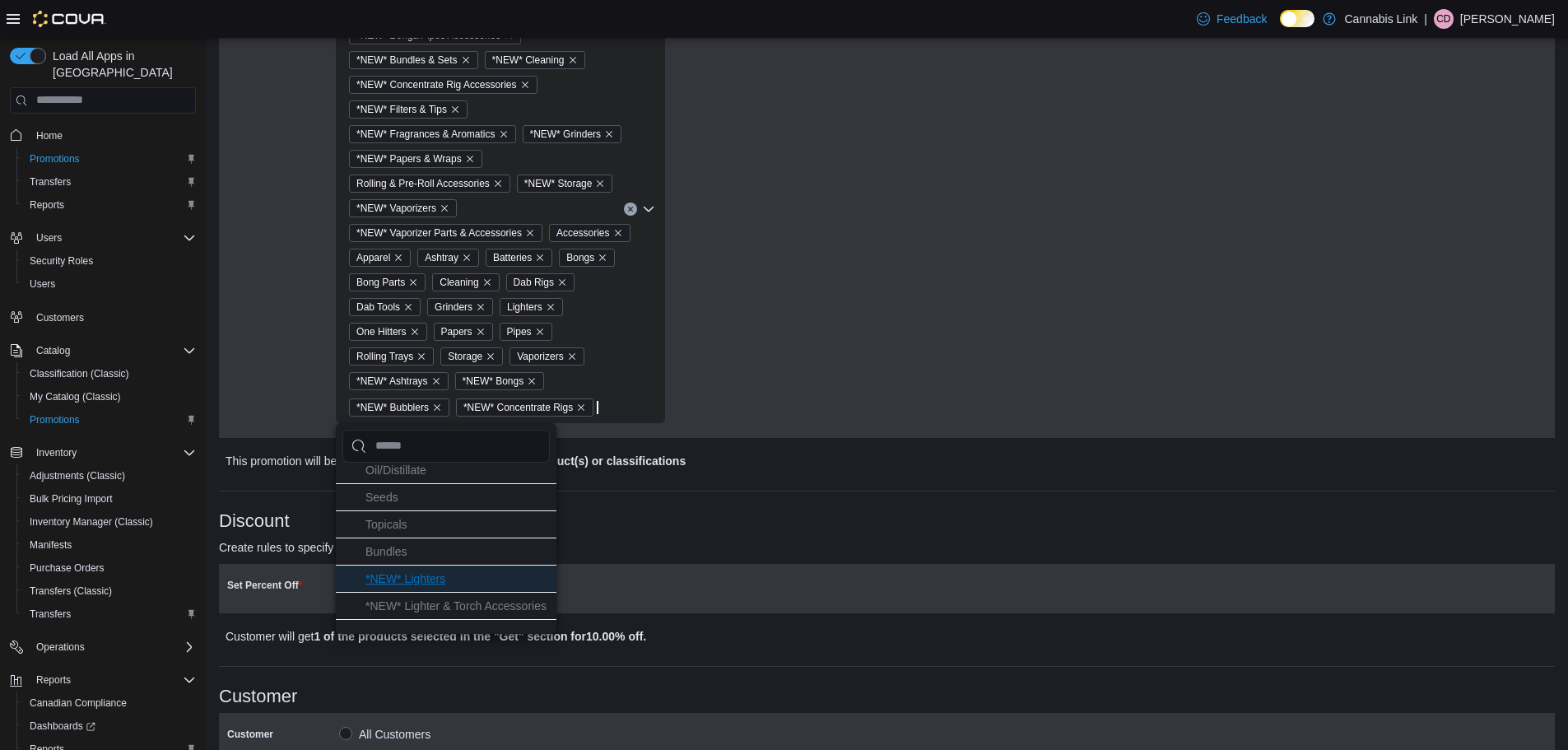
click at [518, 576] on li "*NEW* Lighters" at bounding box center [446, 579] width 220 height 27
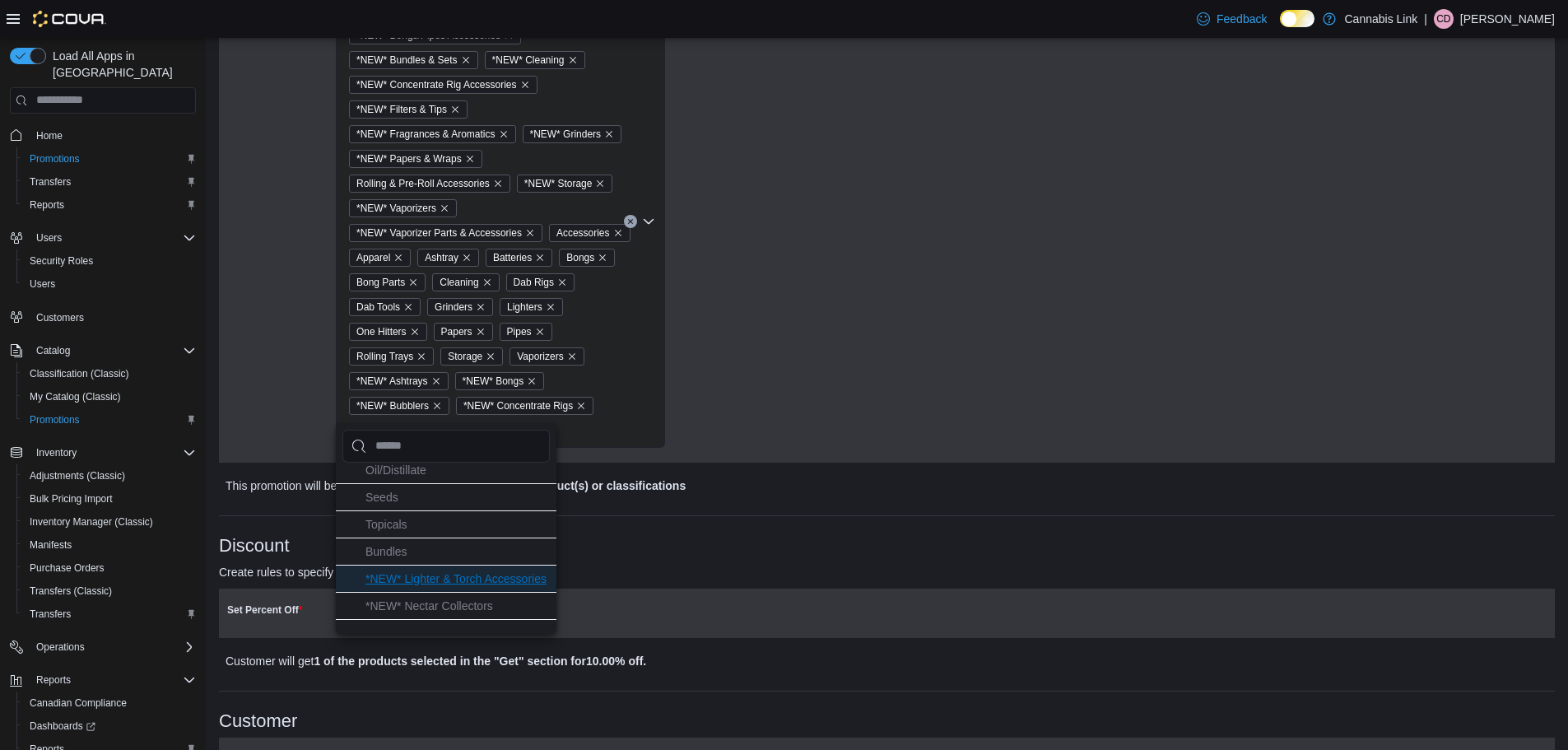
click at [517, 585] on li "*NEW* Lighter & Torch Accessories" at bounding box center [446, 579] width 220 height 27
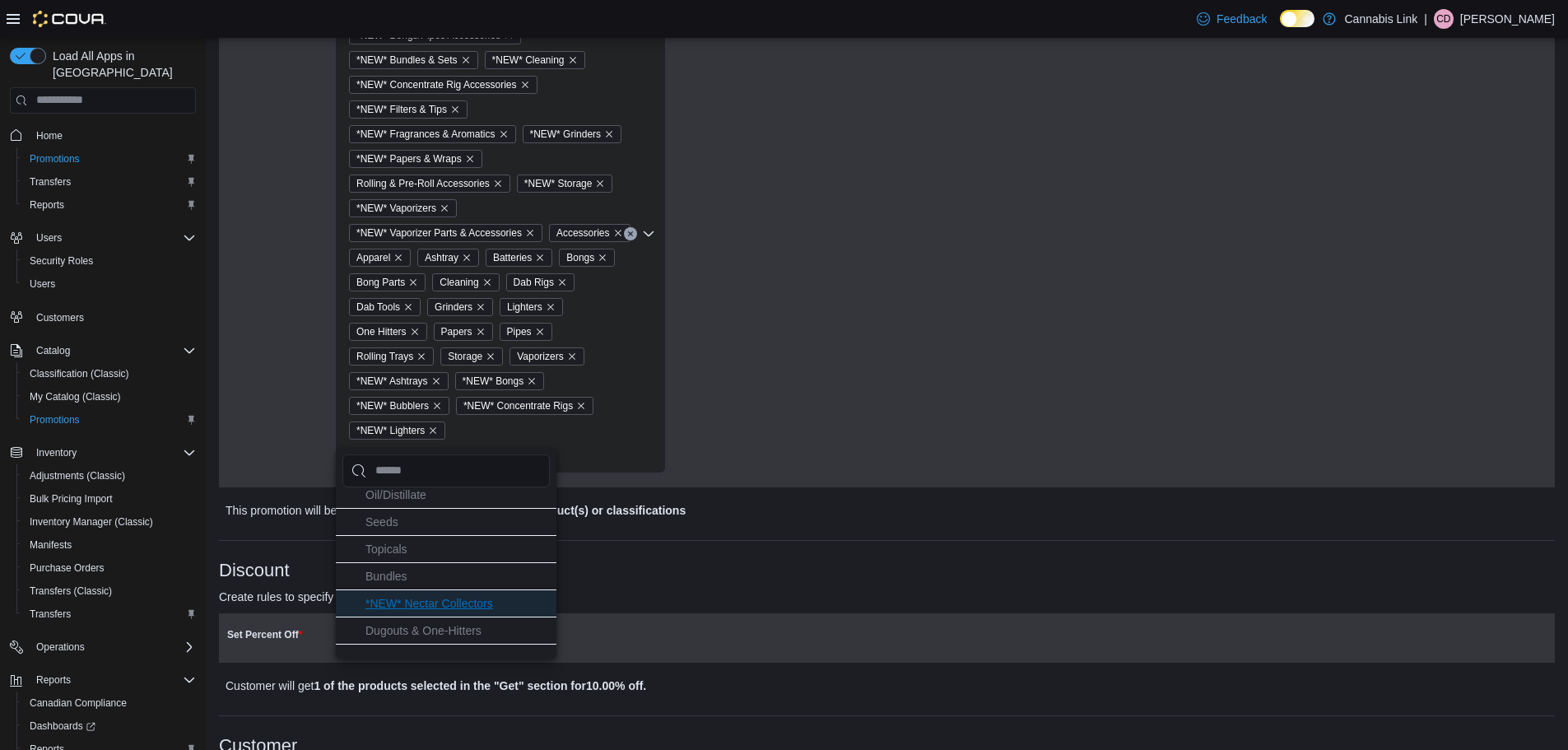
click at [517, 608] on li "*NEW* Nectar Collectors" at bounding box center [446, 603] width 220 height 27
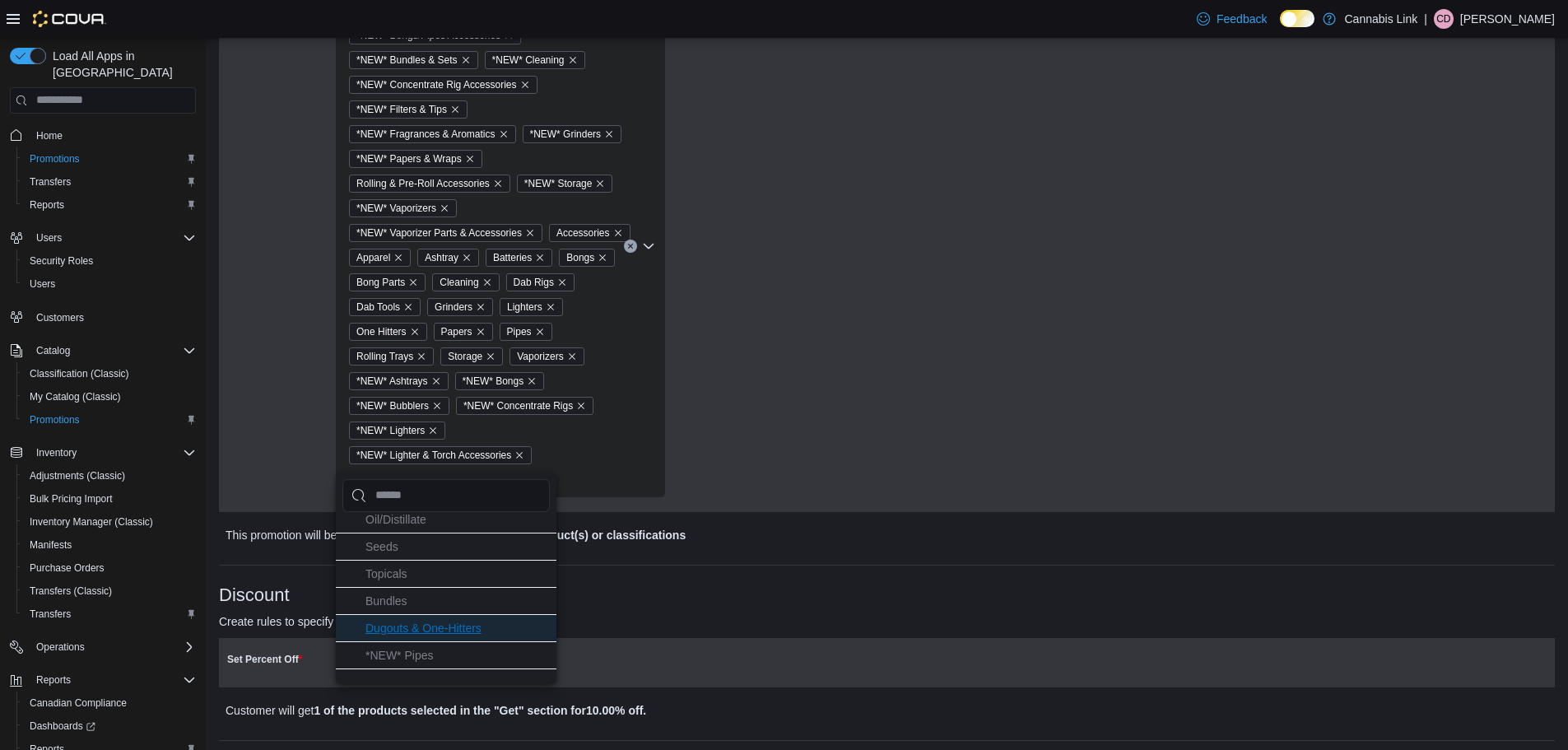
click at [516, 626] on li "Dugouts & One-Hitters" at bounding box center [446, 627] width 220 height 27
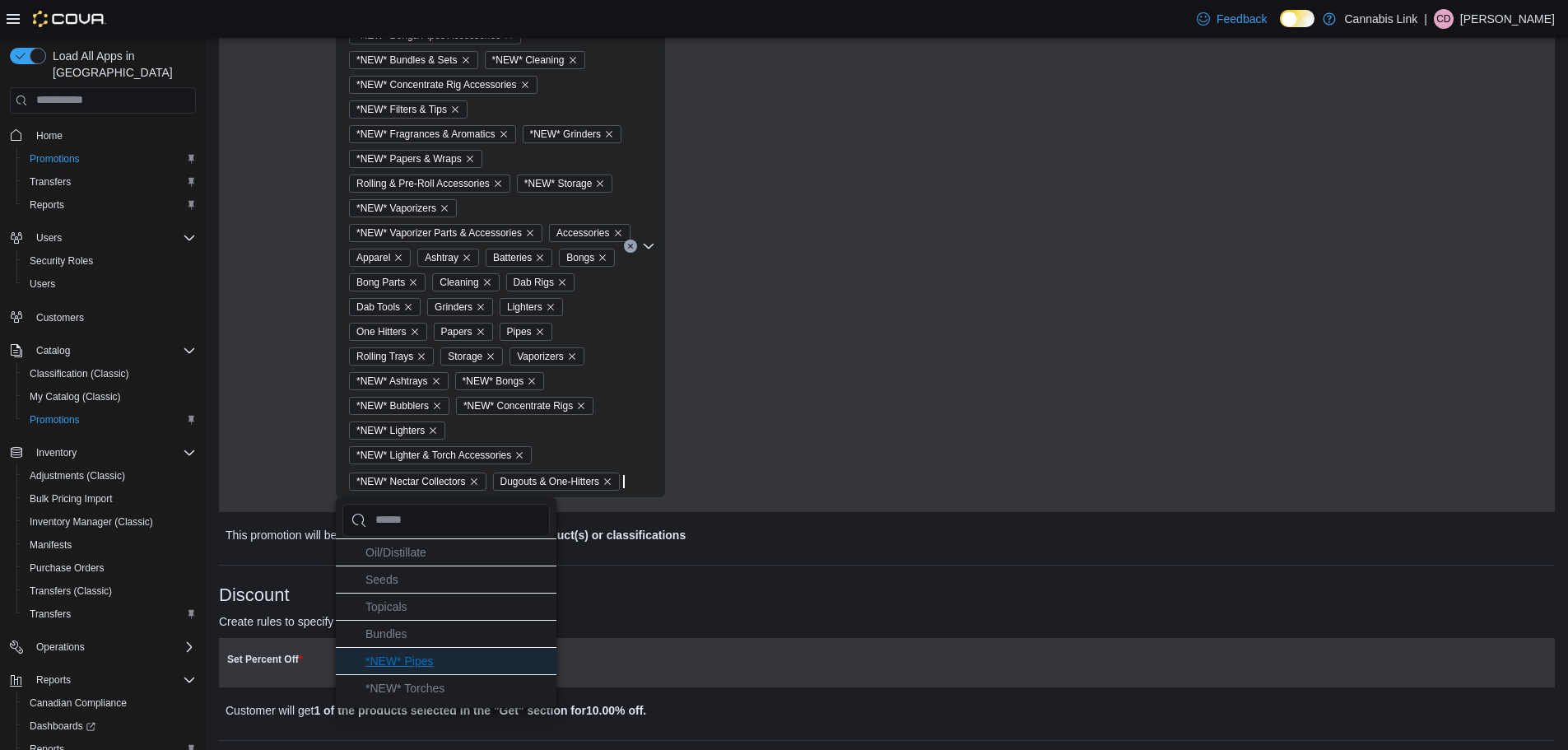
click at [508, 662] on li "*NEW* Pipes" at bounding box center [446, 660] width 220 height 27
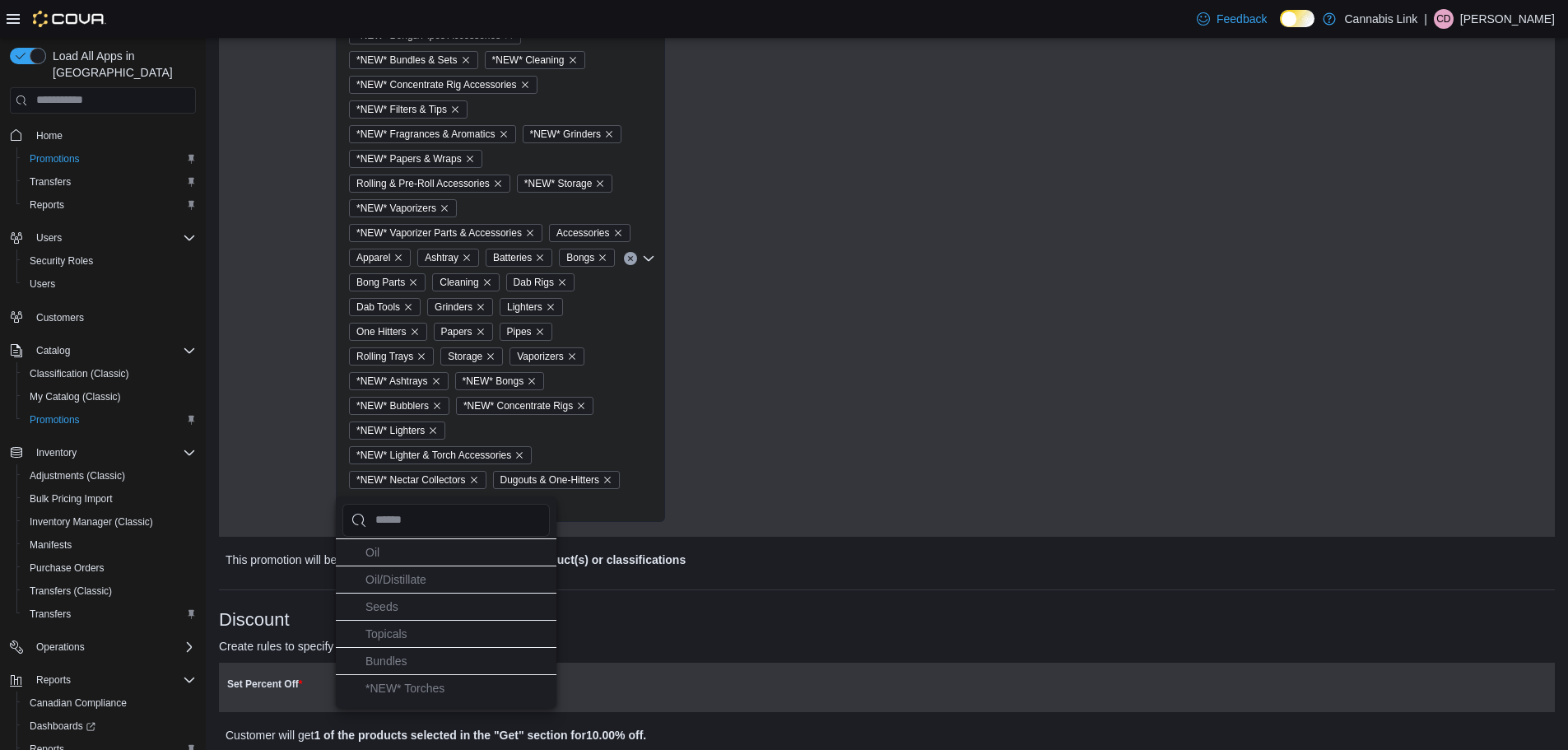
scroll to position [953, 0]
click at [507, 680] on li "*NEW* Torches" at bounding box center [446, 688] width 220 height 27
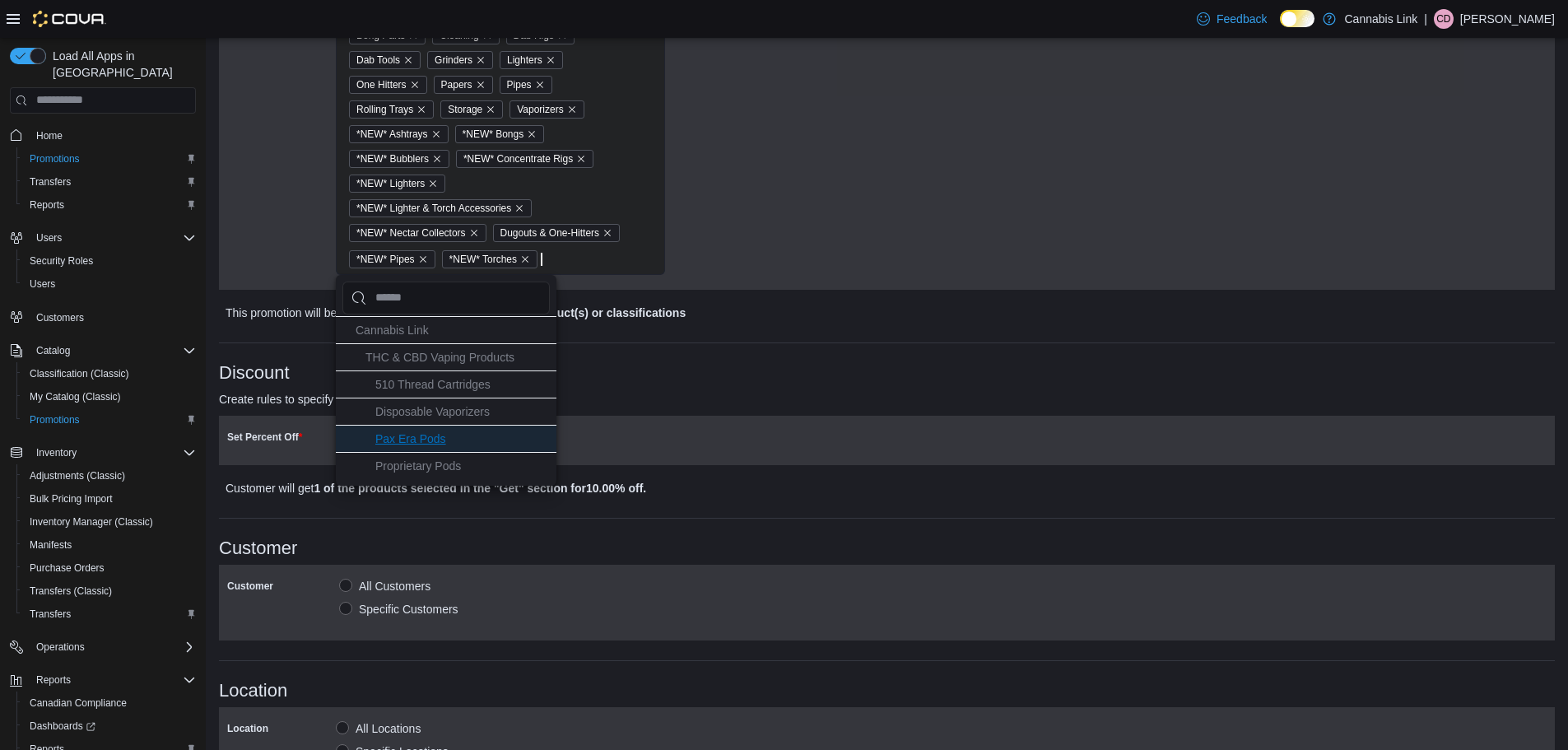
scroll to position [0, 0]
click at [825, 325] on div "**********" at bounding box center [887, 309] width 1336 height 1628
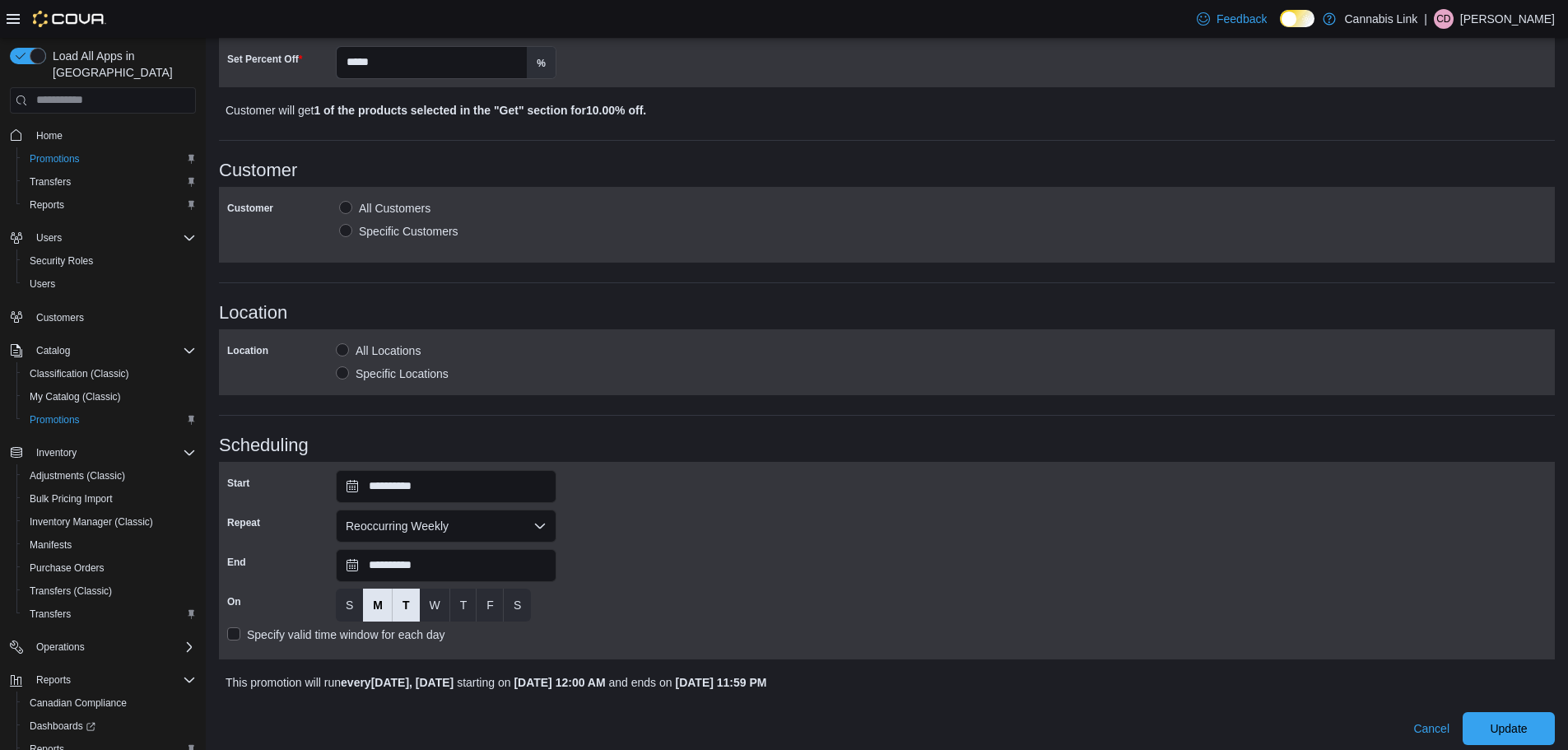
scroll to position [1127, 0]
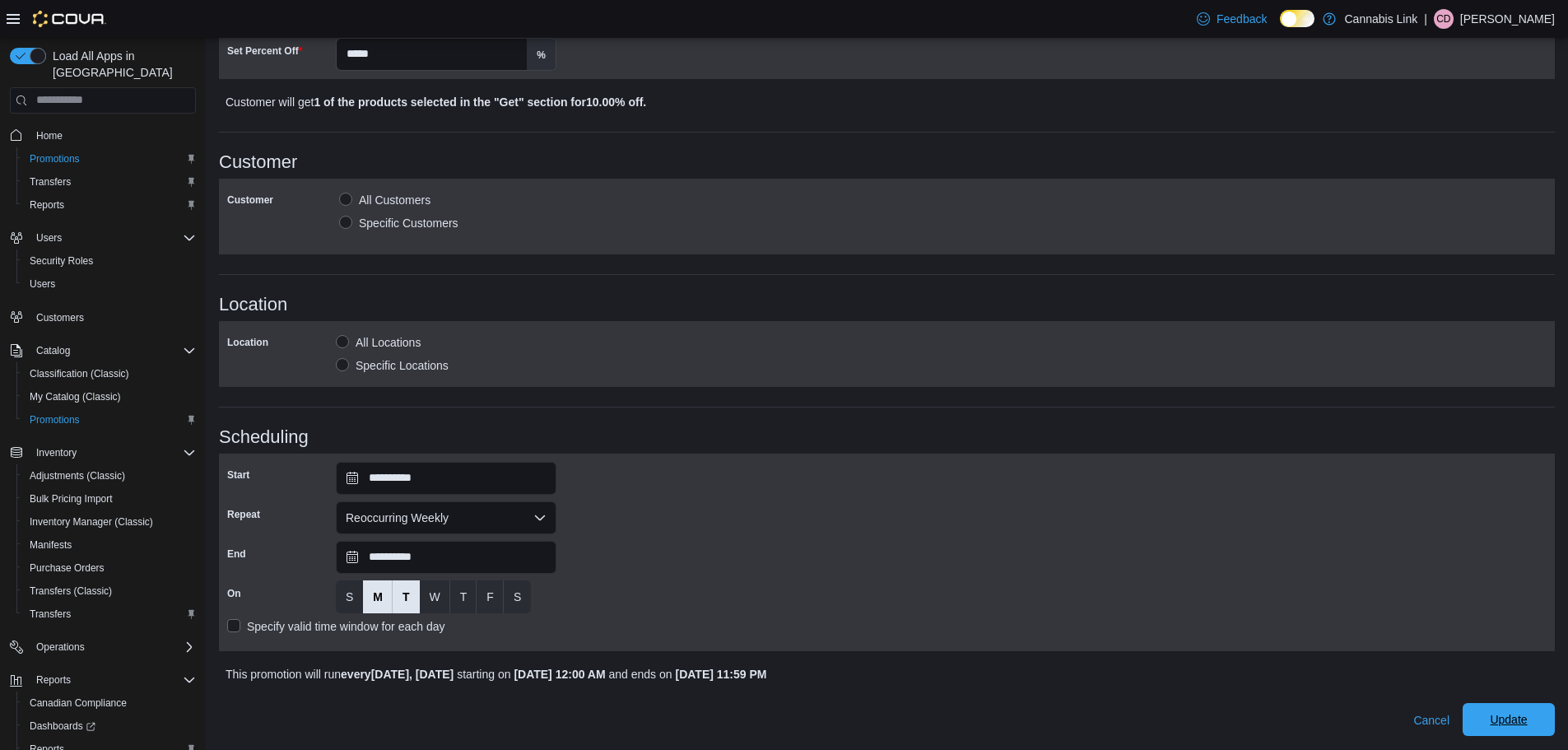
click at [1514, 719] on span "Update" at bounding box center [1509, 719] width 37 height 17
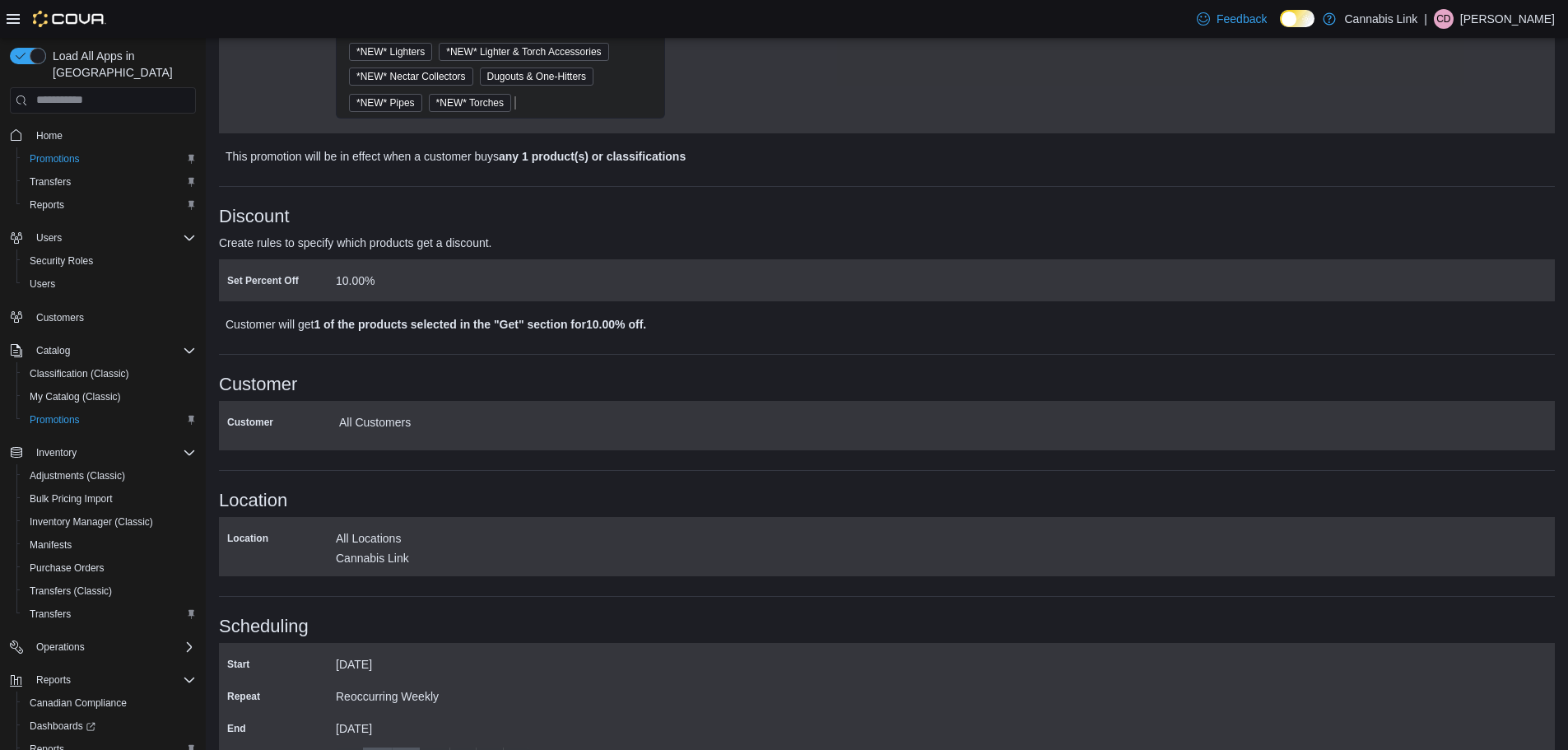
scroll to position [856, 0]
